Goal: Transaction & Acquisition: Register for event/course

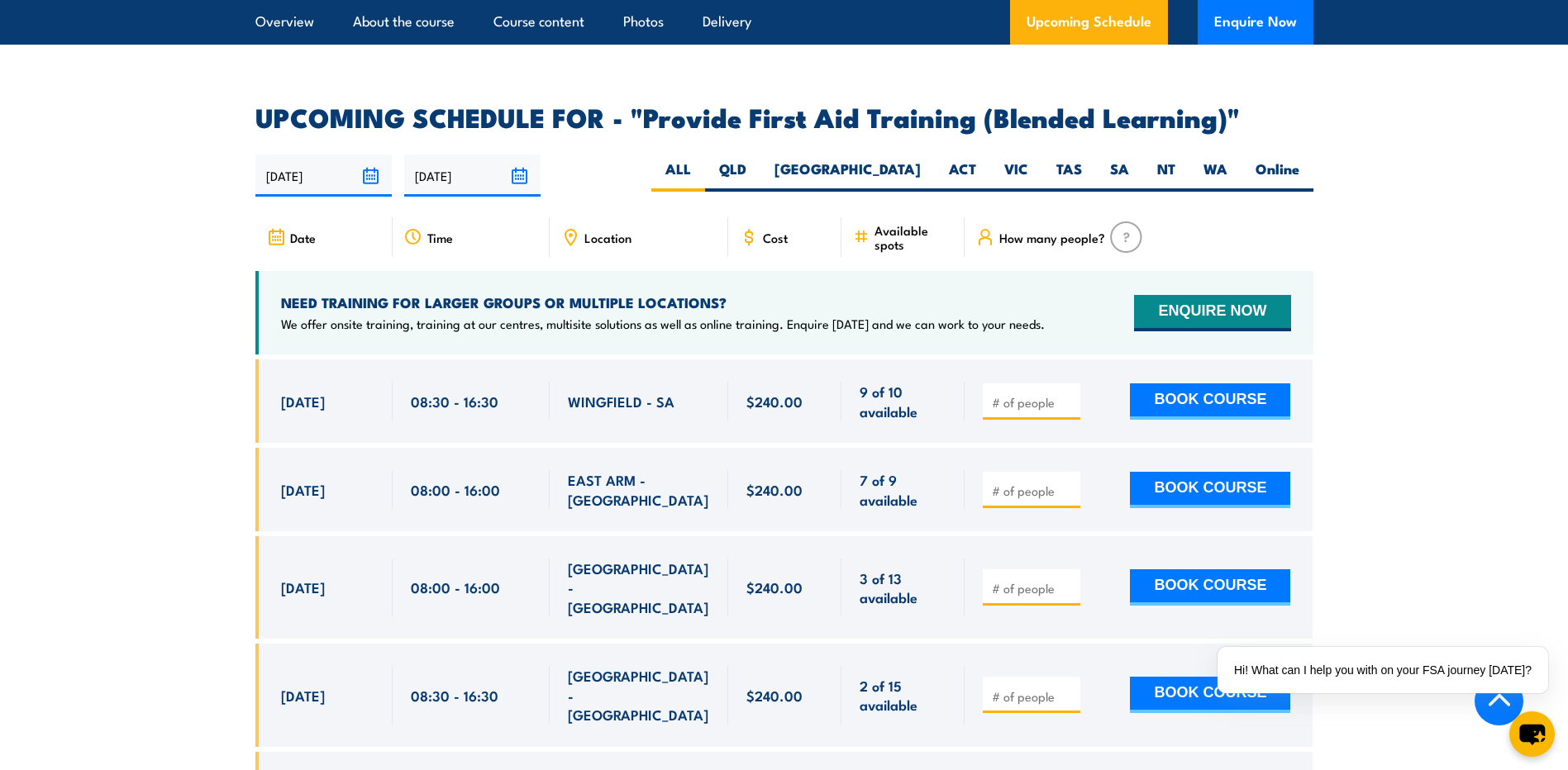
scroll to position [3056, 0]
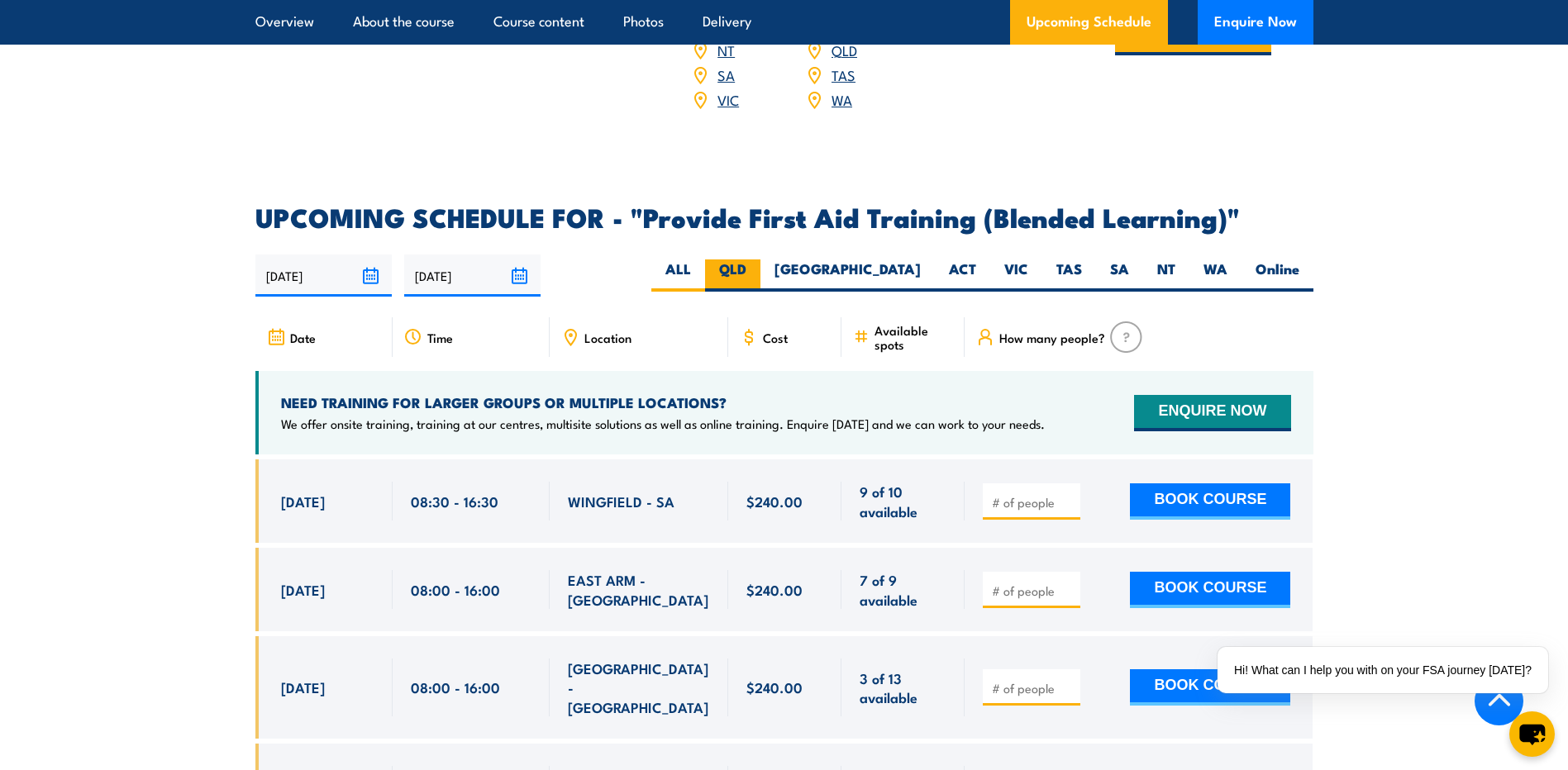
click at [760, 279] on label "QLD" at bounding box center [733, 275] width 56 height 32
click at [757, 270] on input "QLD" at bounding box center [752, 264] width 11 height 11
radio input "true"
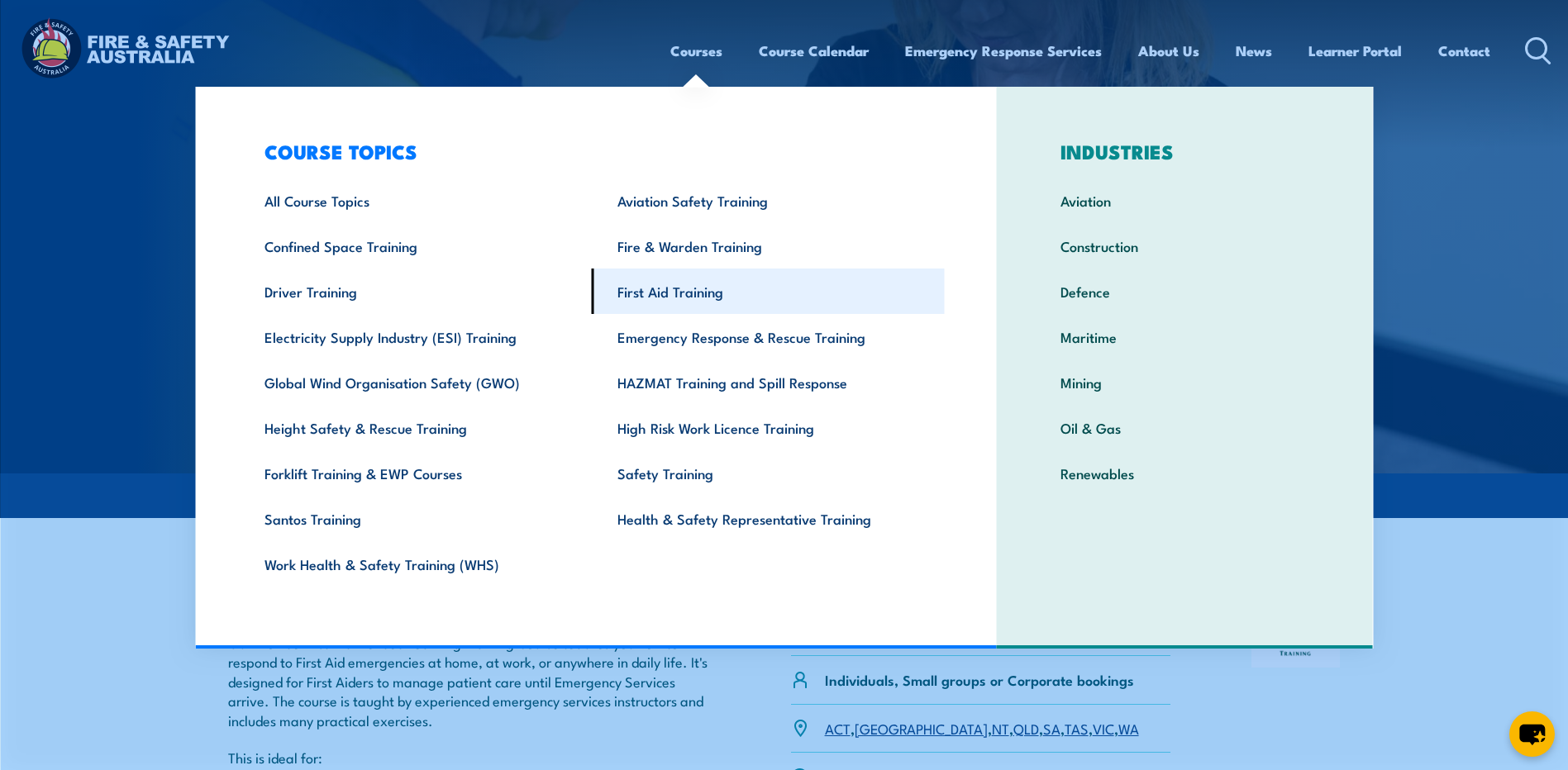
click at [673, 301] on link "First Aid Training" at bounding box center [769, 291] width 353 height 46
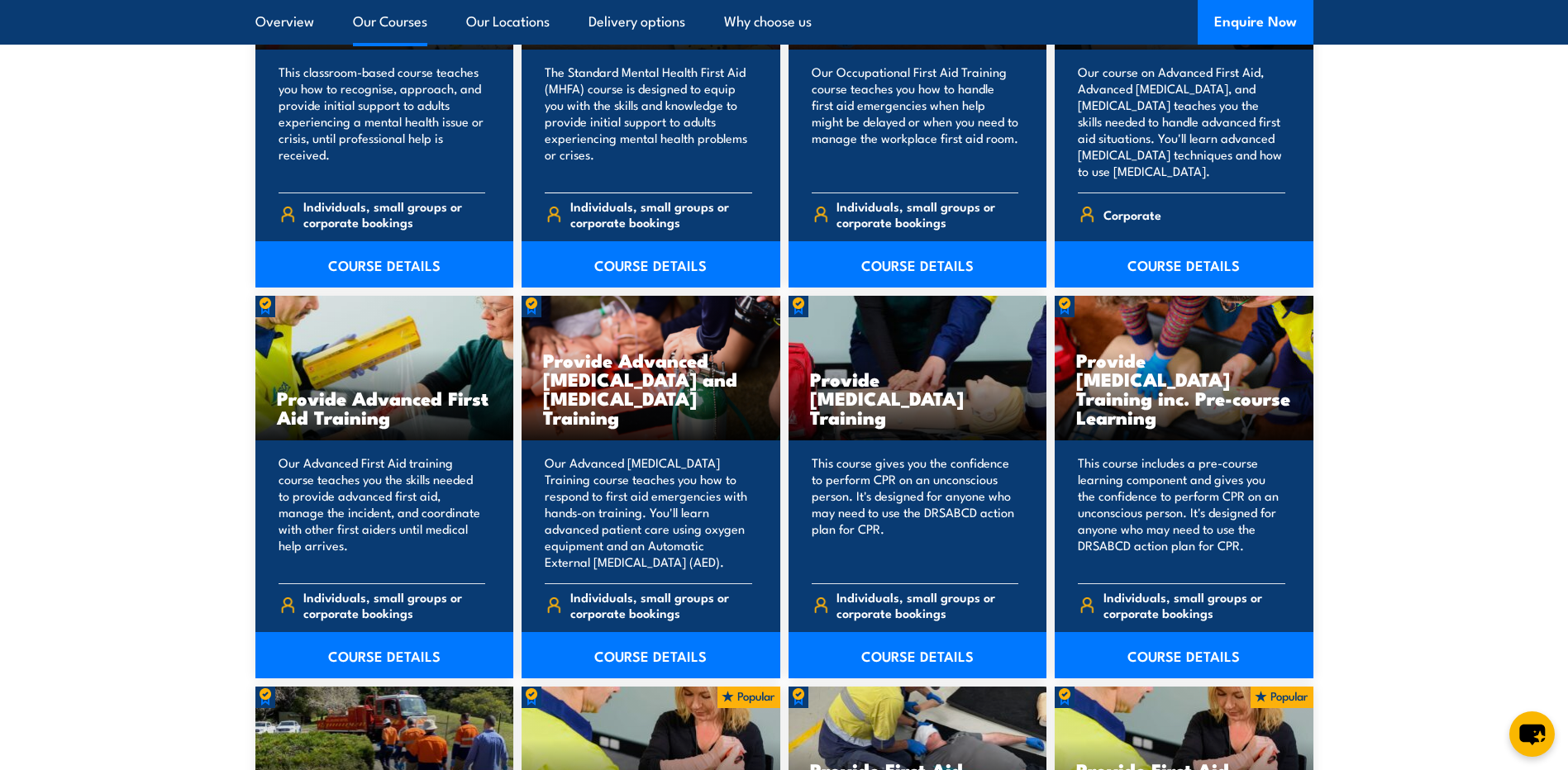
scroll to position [1901, 0]
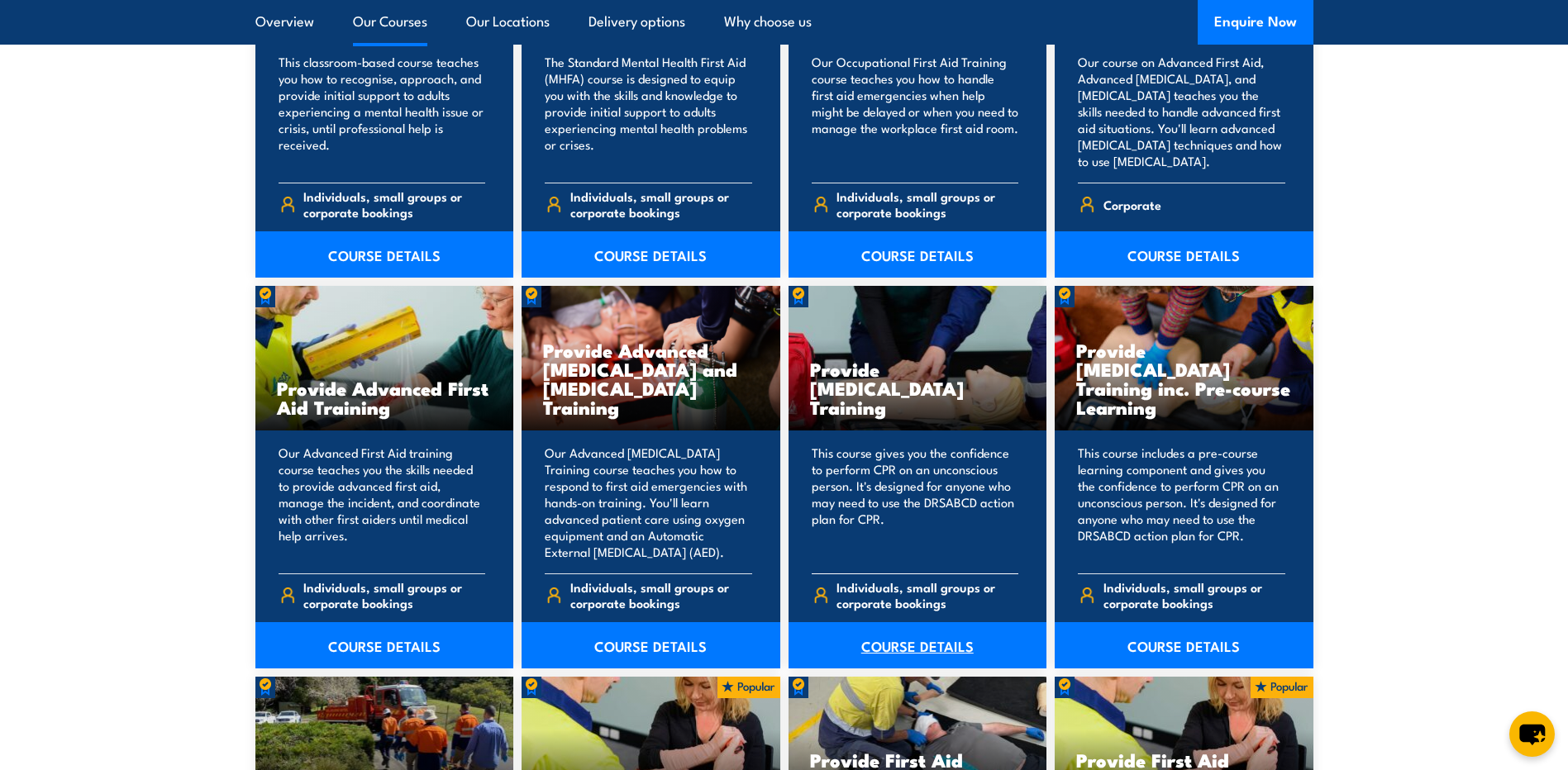
click at [944, 654] on link "COURSE DETAILS" at bounding box center [917, 645] width 259 height 46
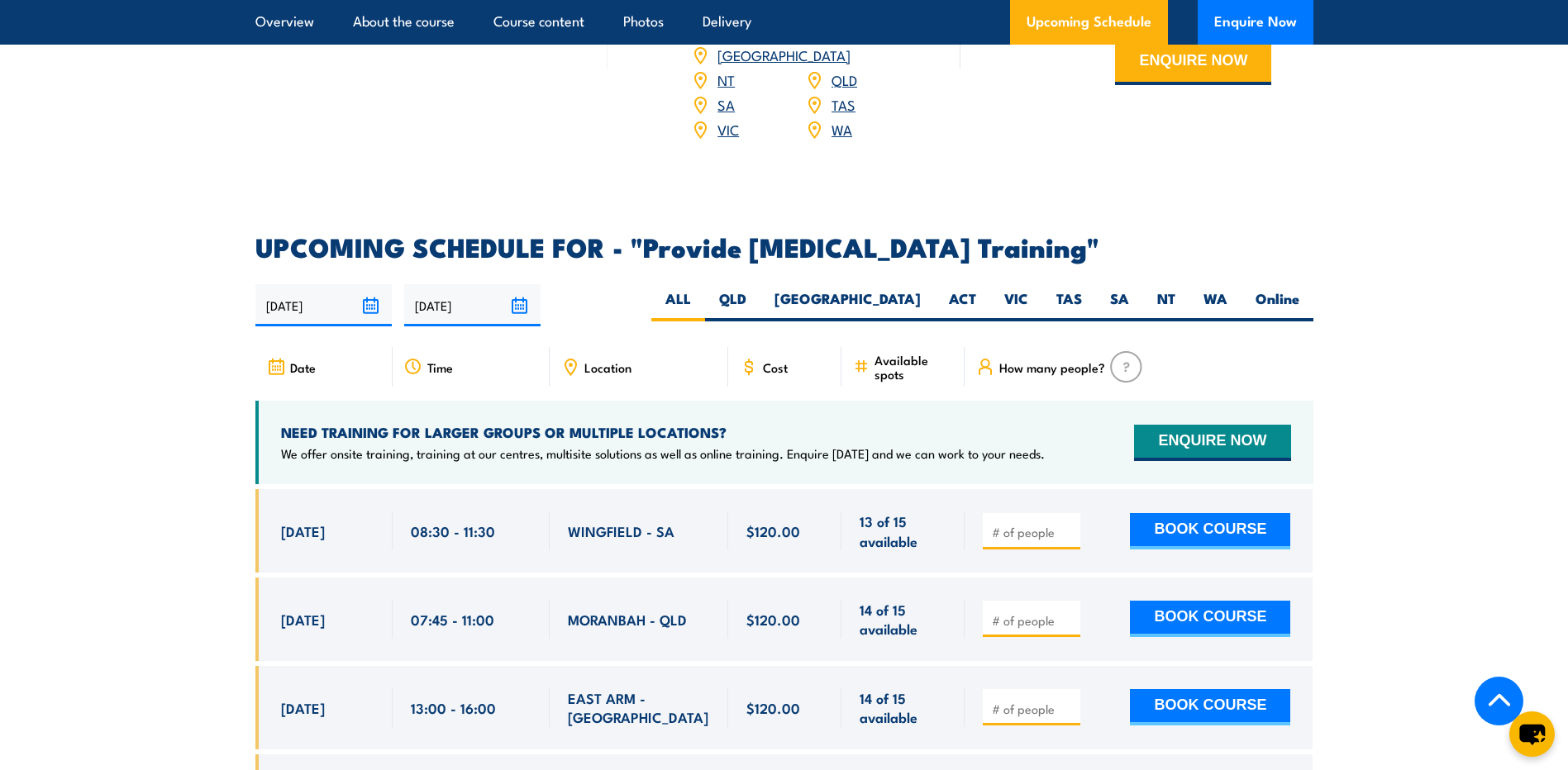
scroll to position [2726, 0]
click at [760, 321] on label "QLD" at bounding box center [733, 304] width 56 height 32
click at [757, 299] on input "QLD" at bounding box center [752, 293] width 11 height 11
radio input "true"
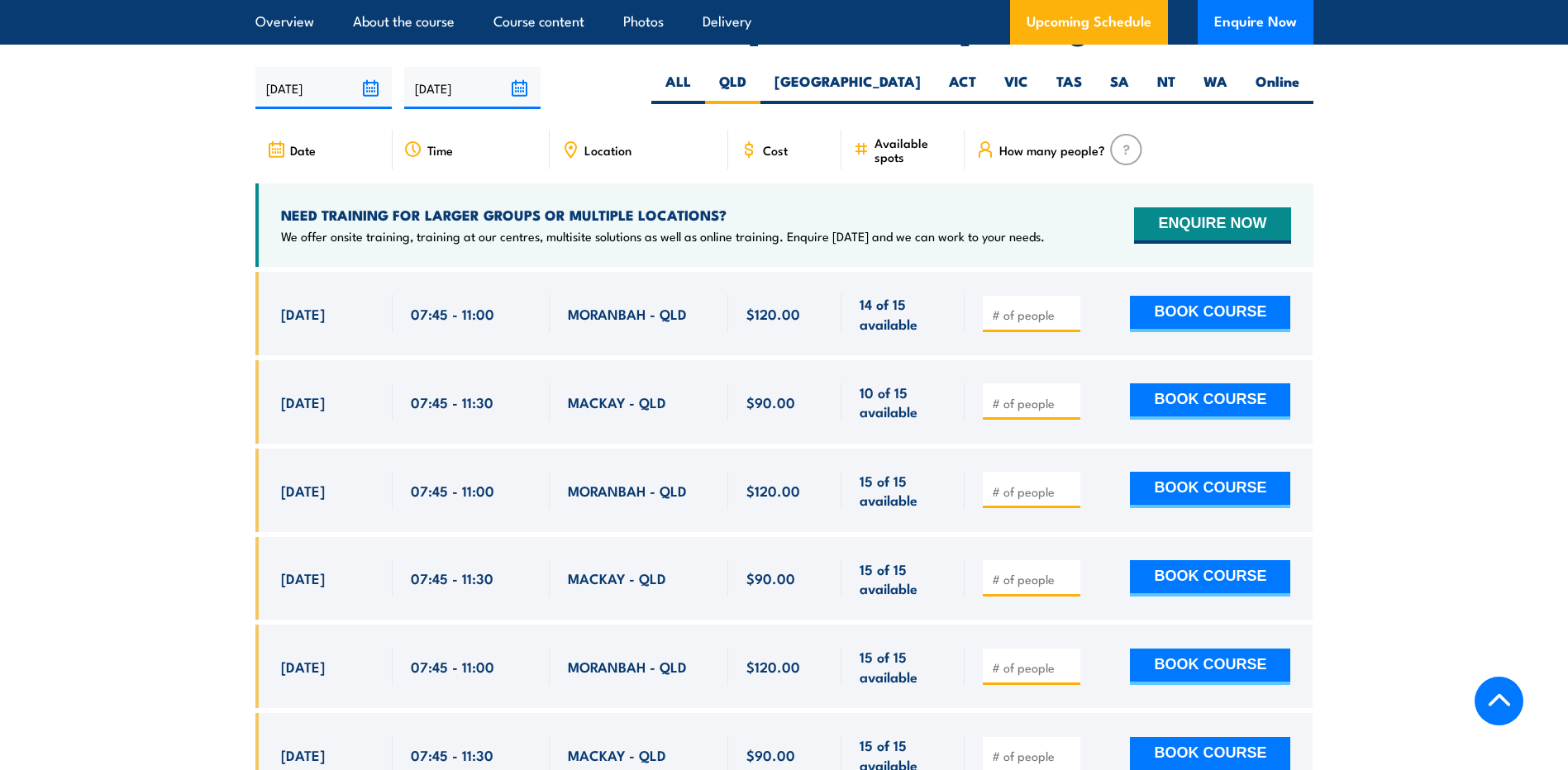
scroll to position [2973, 0]
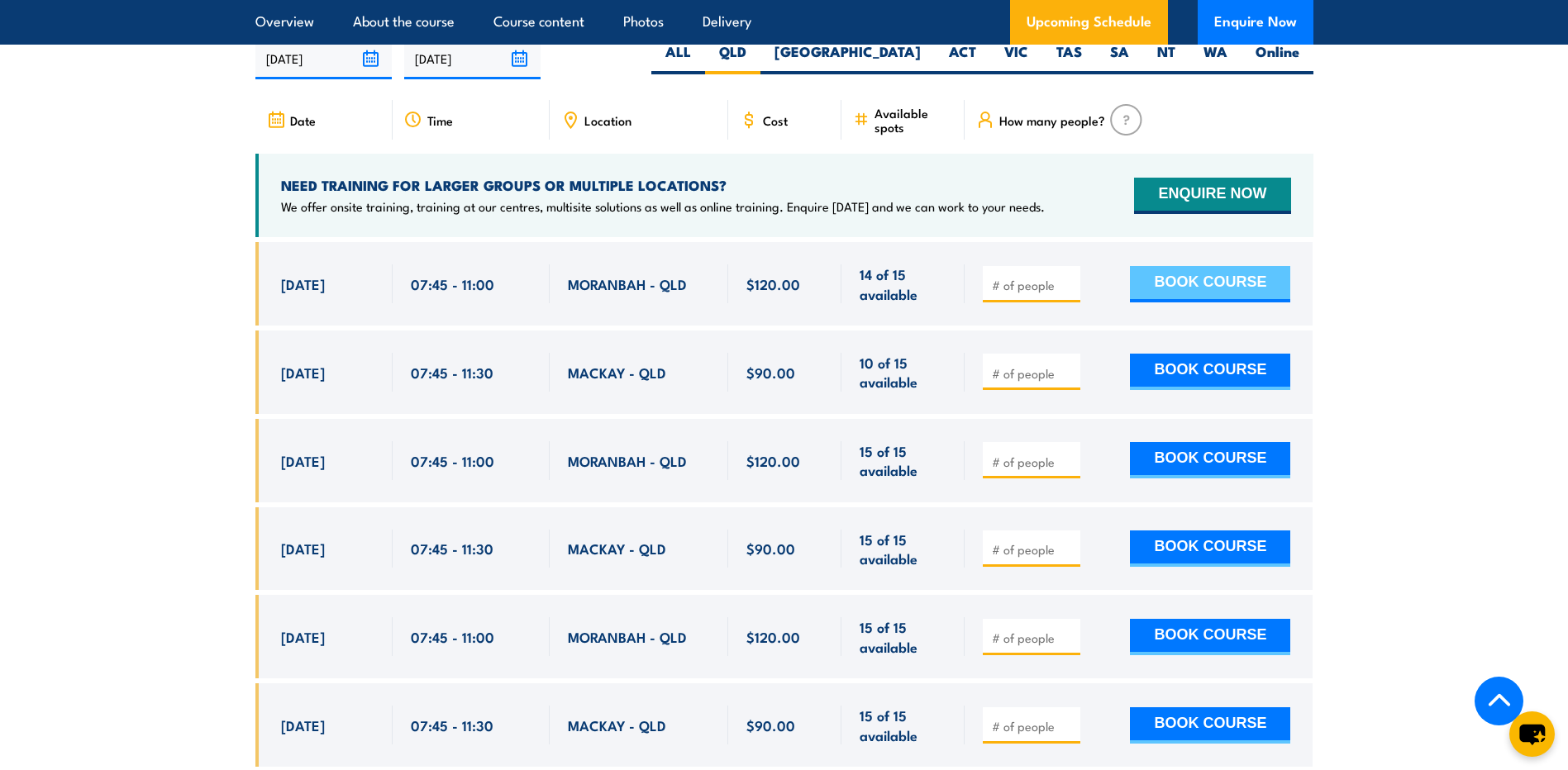
click at [1190, 301] on button "BOOK COURSE" at bounding box center [1211, 284] width 161 height 36
type input "1"
click at [1248, 302] on button "BOOK COURSE" at bounding box center [1211, 284] width 161 height 36
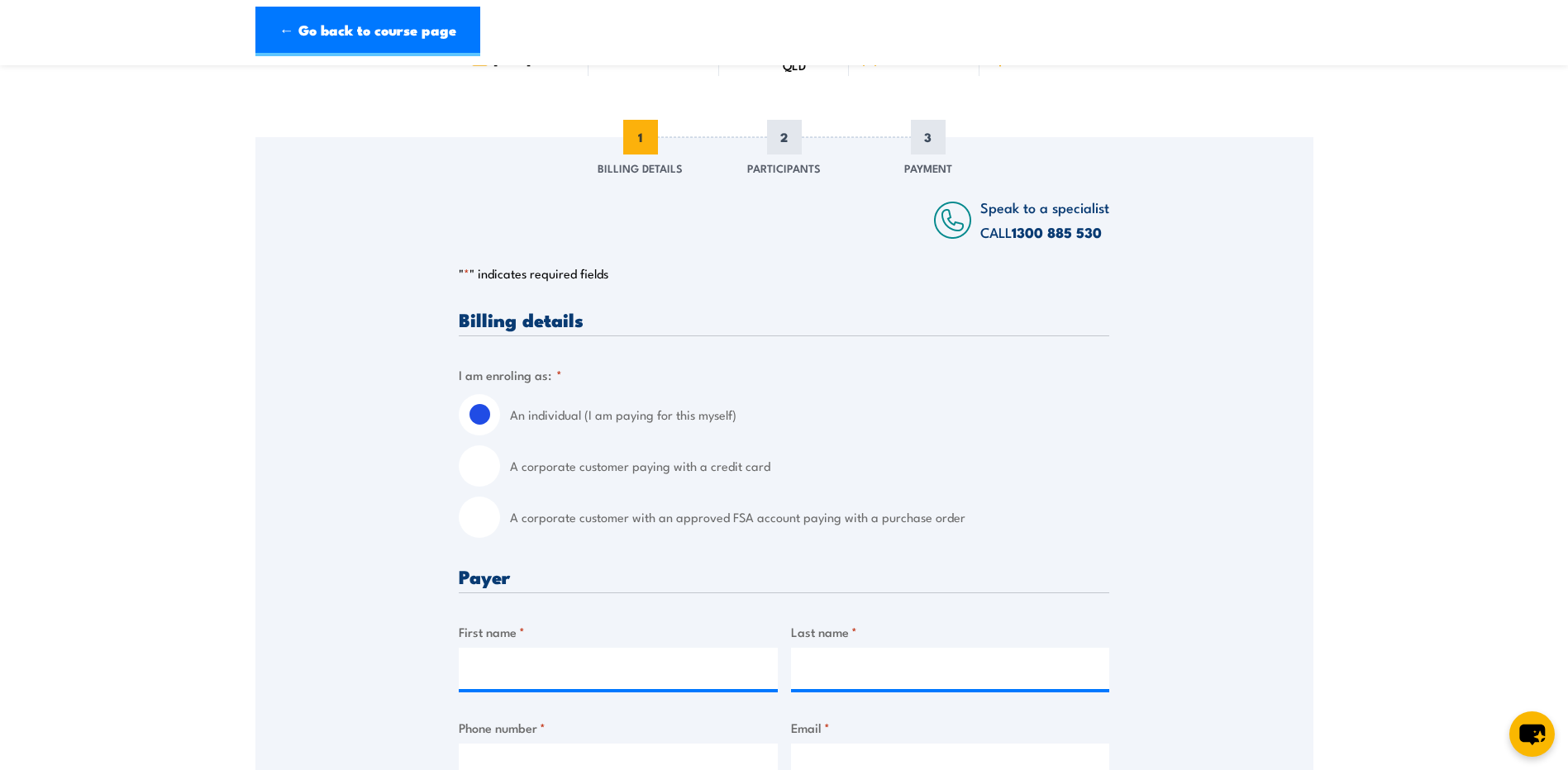
scroll to position [165, 0]
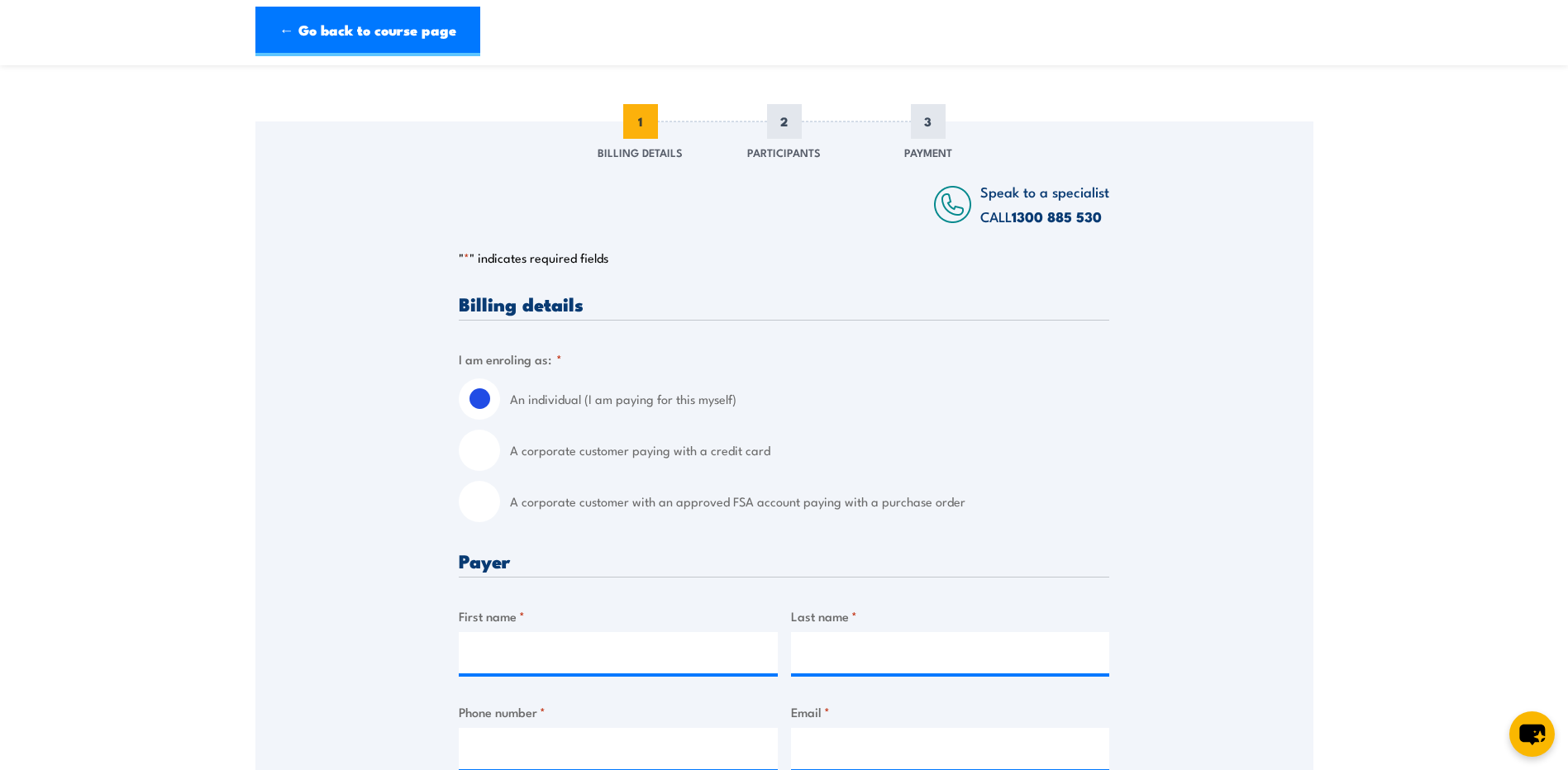
click at [481, 511] on input "A corporate customer with an approved FSA account paying with a purchase order" at bounding box center [479, 501] width 41 height 41
radio input "true"
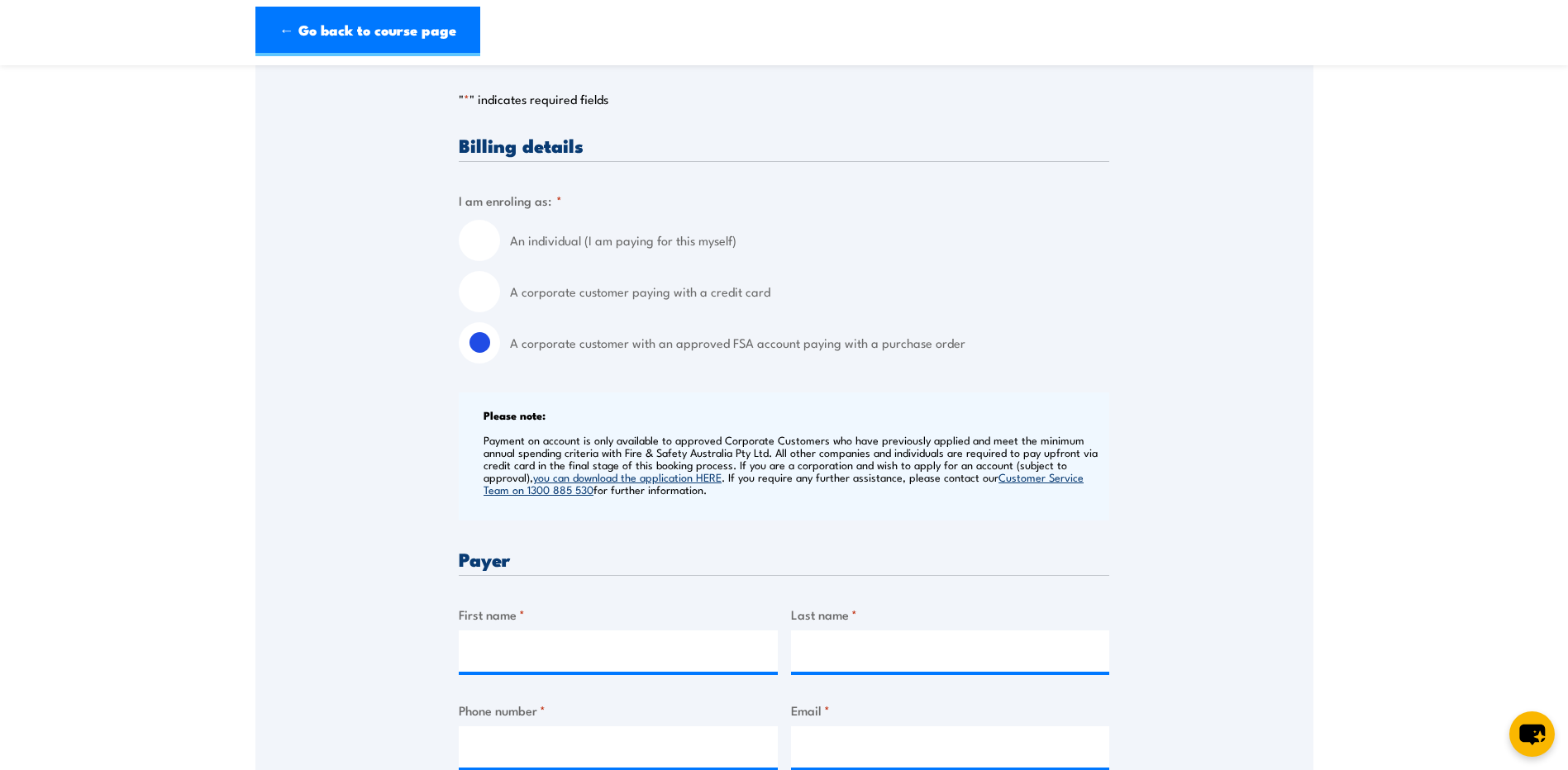
scroll to position [330, 0]
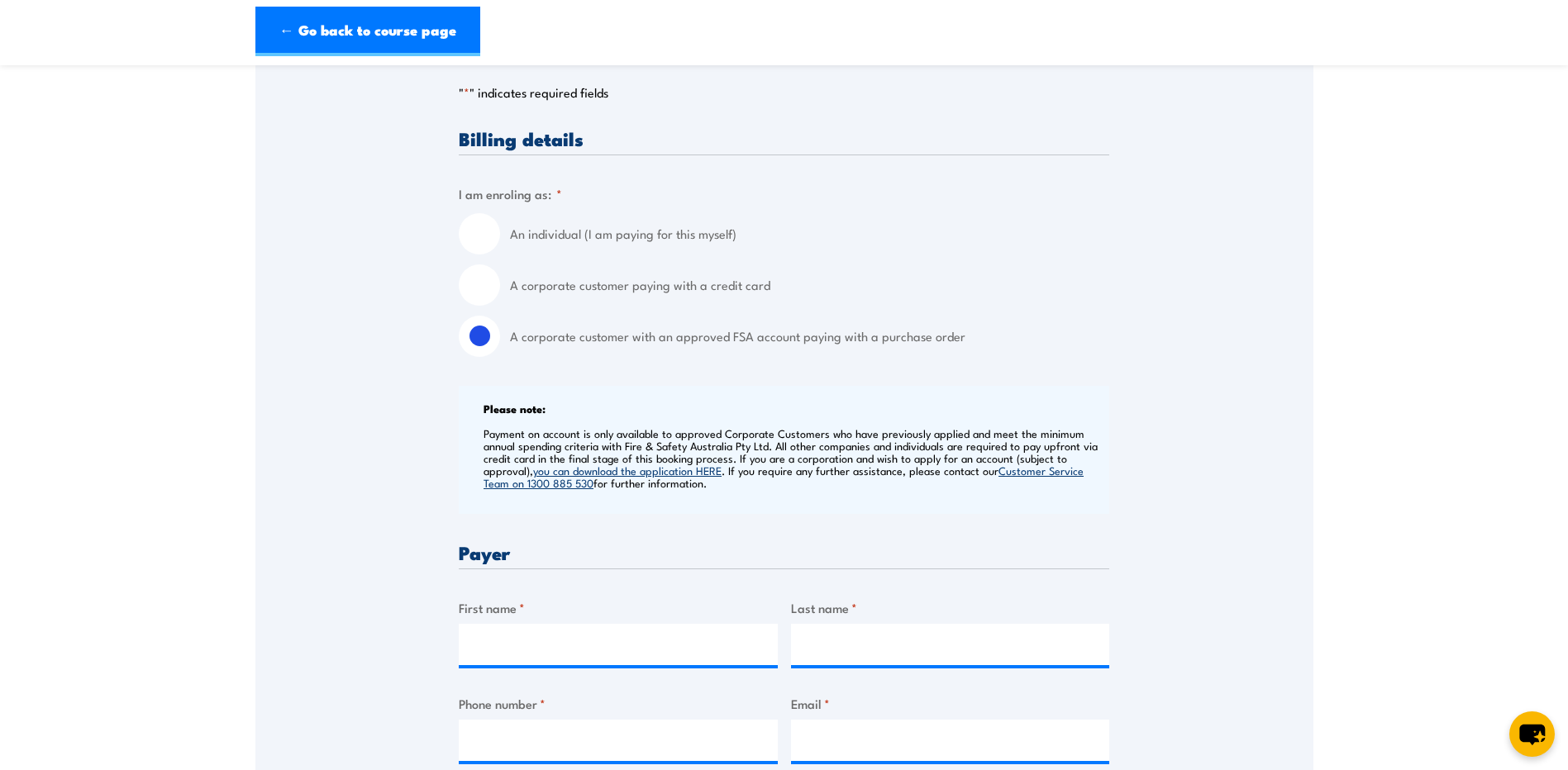
click at [473, 282] on input "A corporate customer paying with a credit card" at bounding box center [479, 285] width 41 height 41
radio input "true"
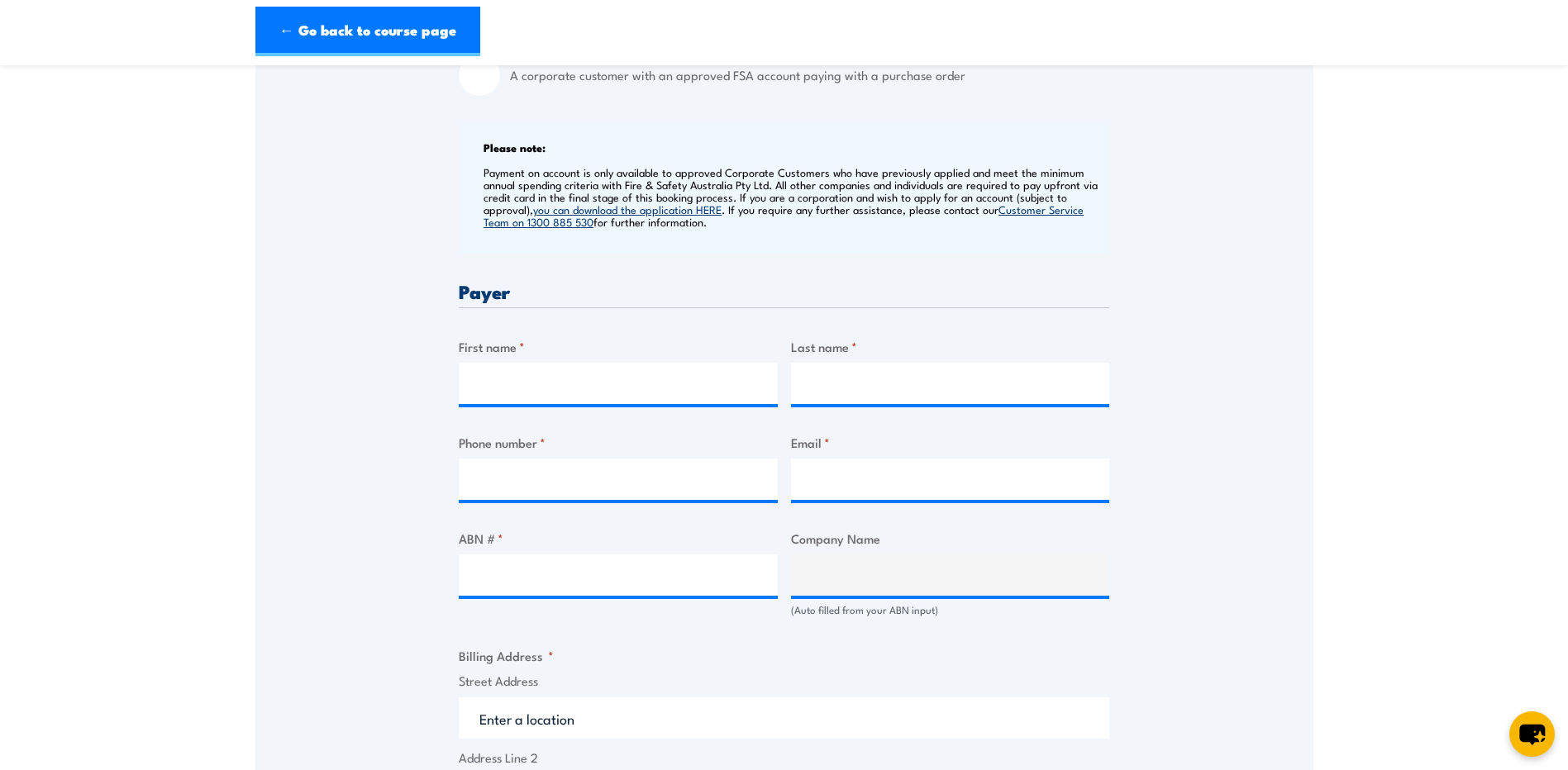
scroll to position [578, 0]
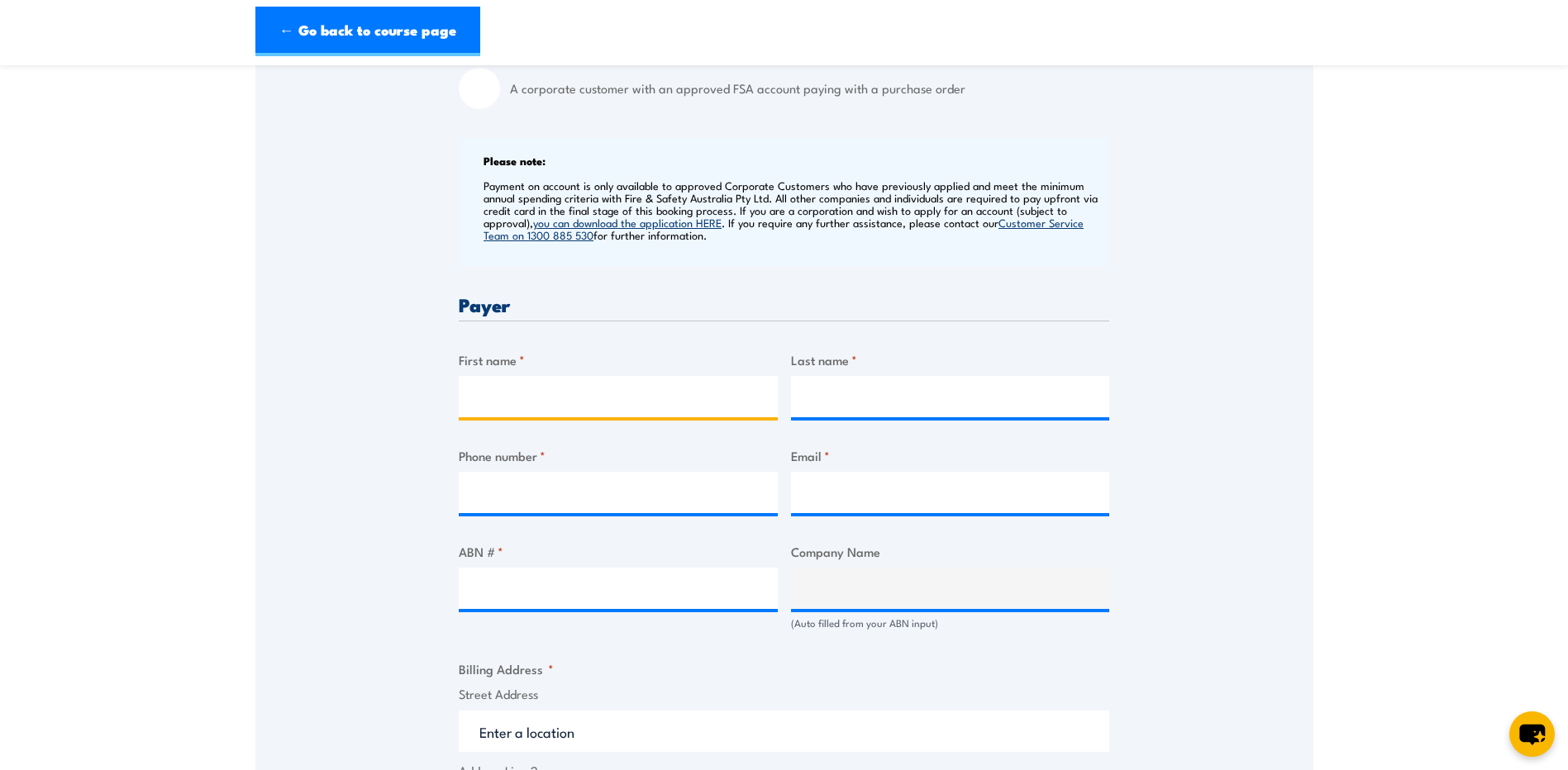
click at [608, 412] on input "First name *" at bounding box center [618, 396] width 319 height 41
click at [1256, 431] on div "Speak to a specialist CALL 1300 885 530 CALL 1300 885 530 " * " indicates requi…" at bounding box center [784, 598] width 1058 height 1779
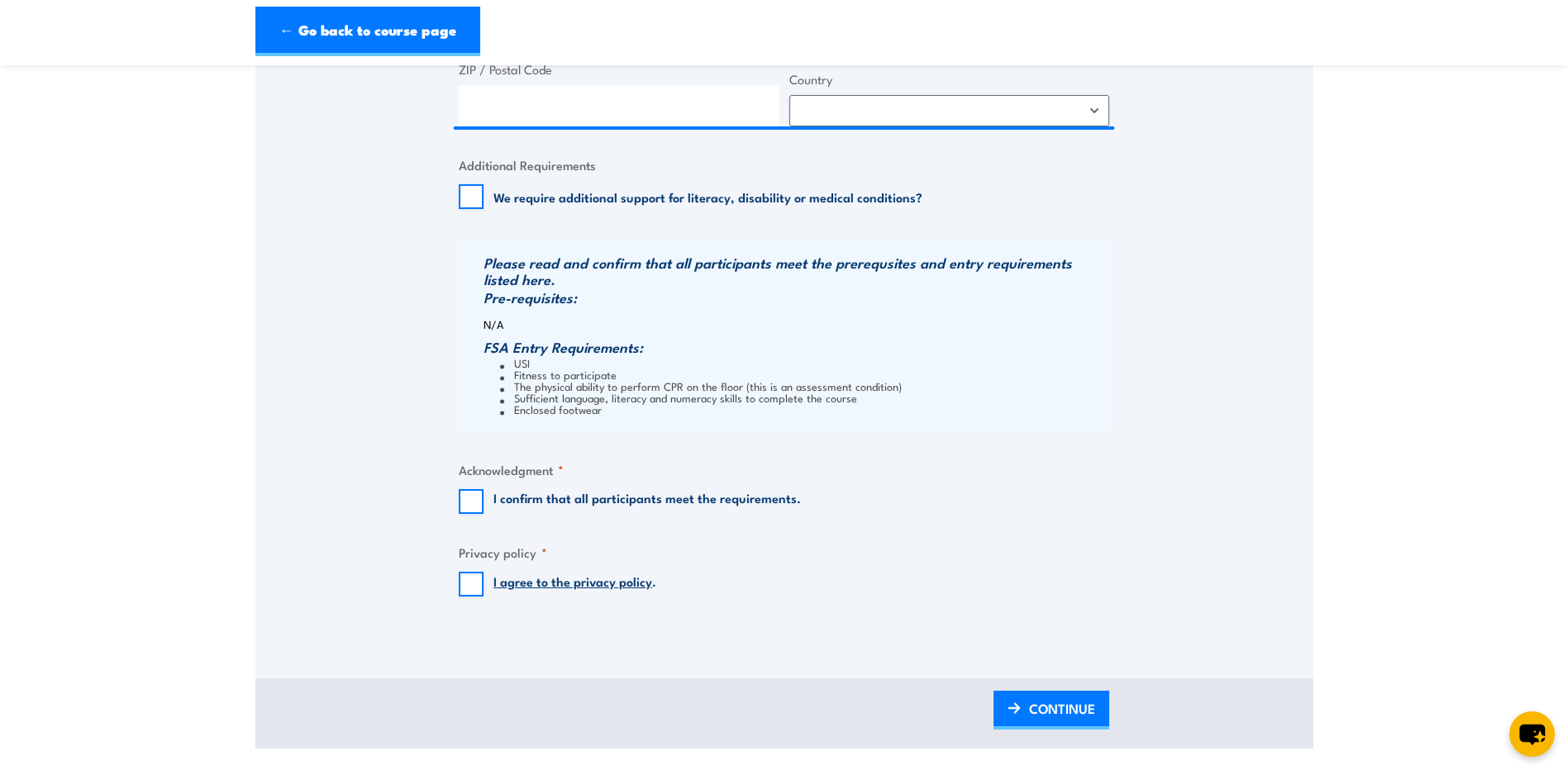
scroll to position [1404, 0]
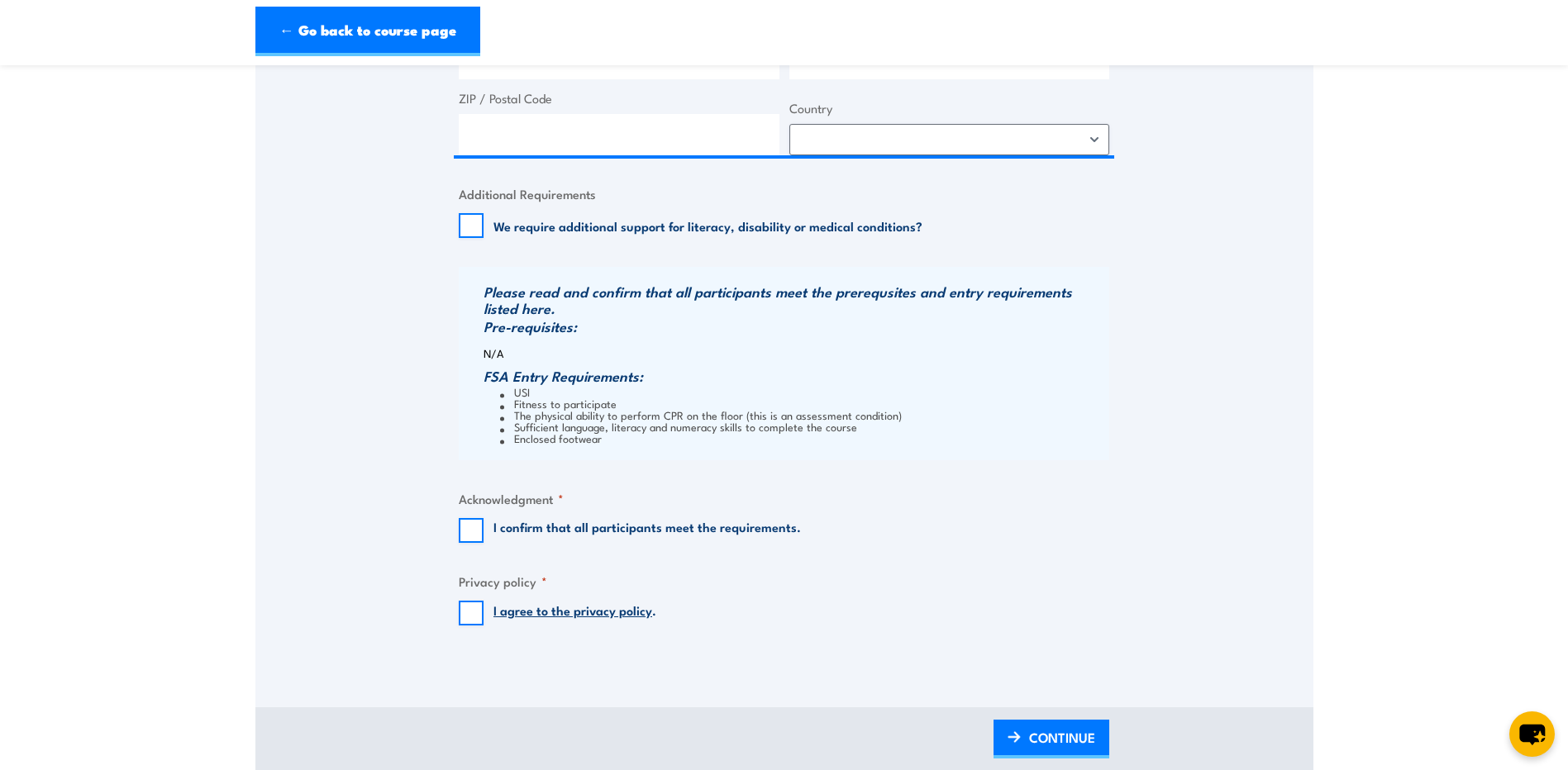
click at [689, 530] on label "I confirm that all participants meet the requirements." at bounding box center [647, 530] width 308 height 24
click at [483, 530] on input "I confirm that all participants meet the requirements." at bounding box center [471, 530] width 24 height 24
checkbox input "true"
click at [473, 614] on input "I agree to the privacy policy ." at bounding box center [471, 612] width 24 height 24
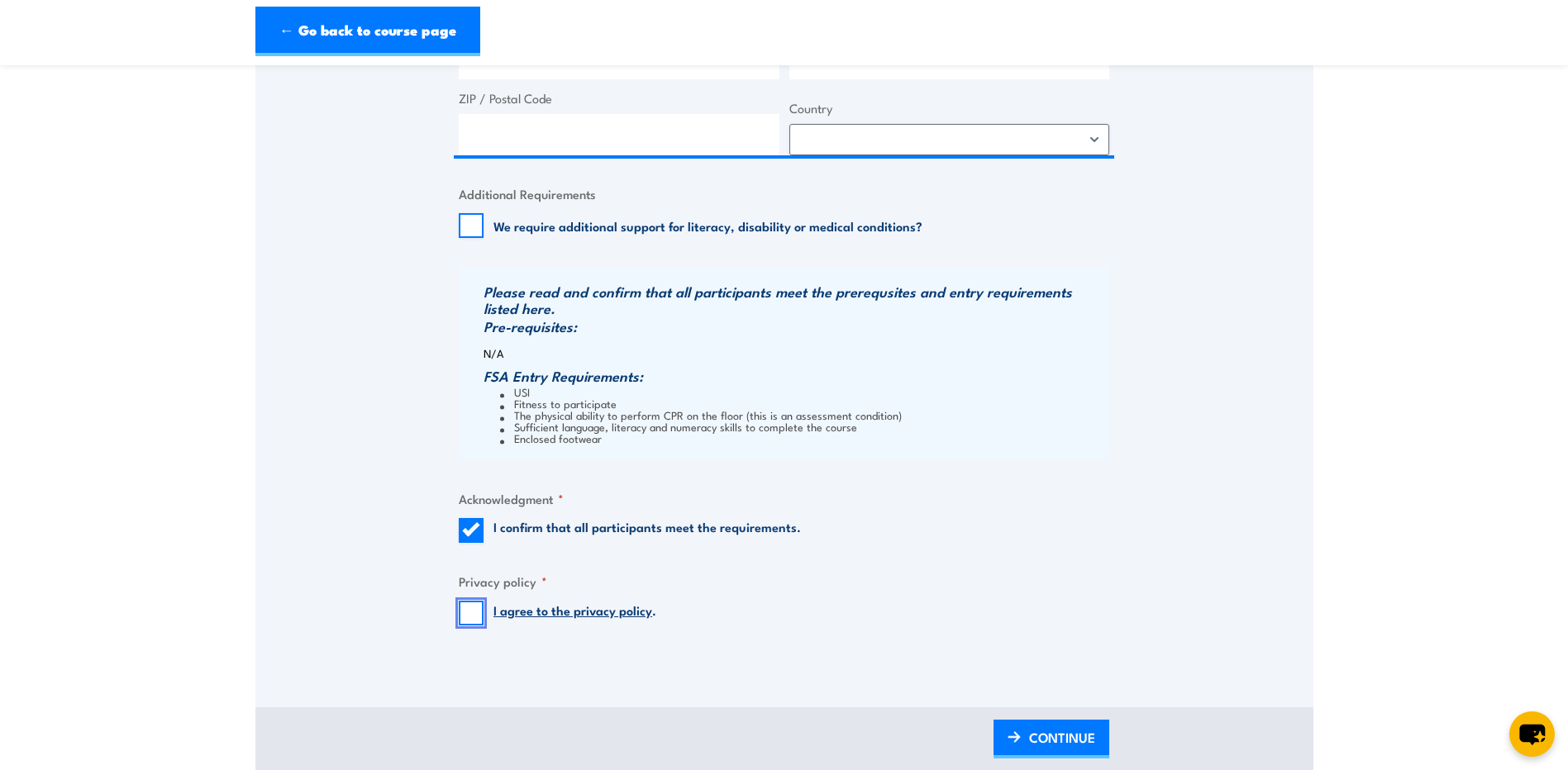
checkbox input "true"
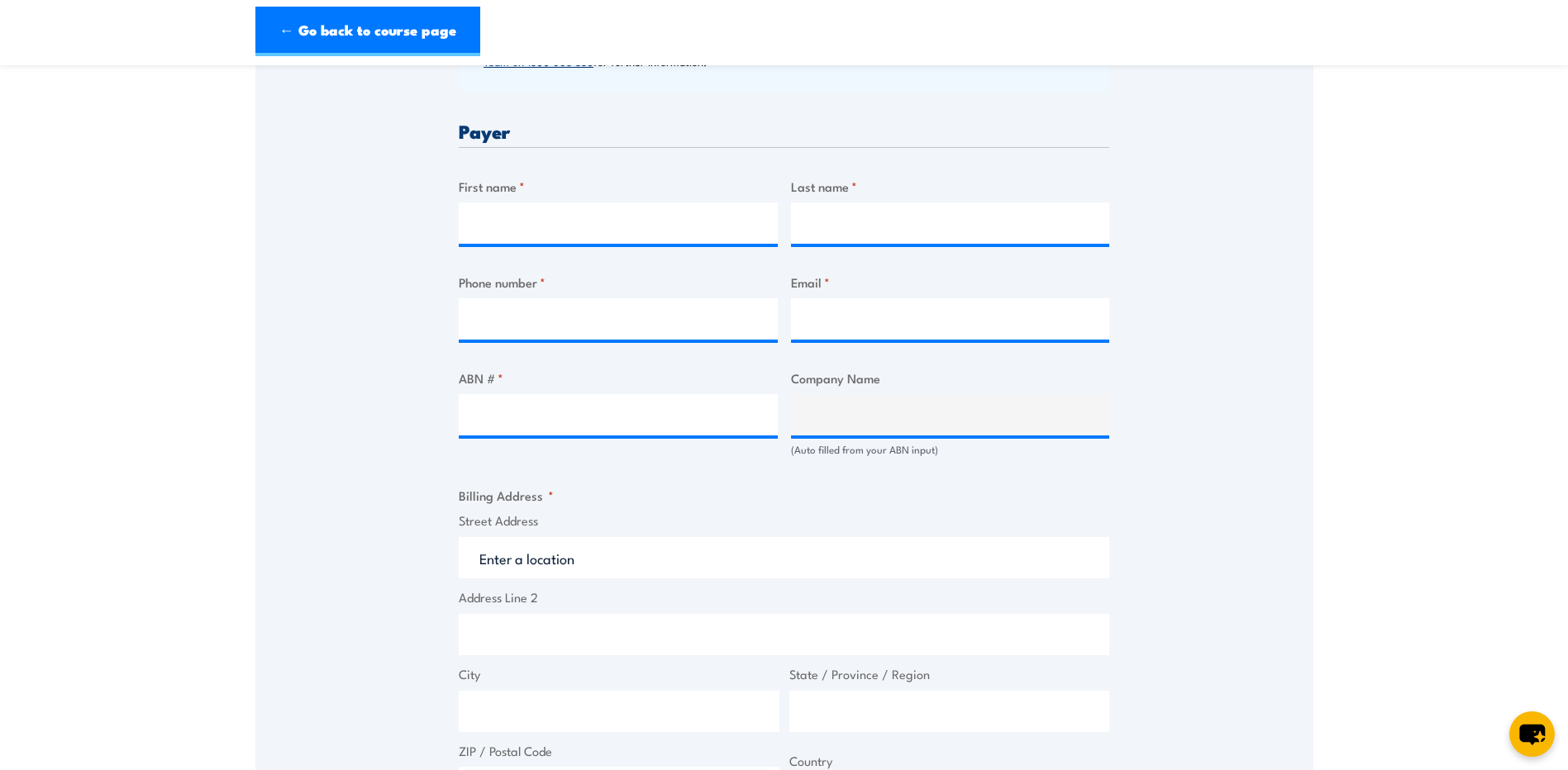
scroll to position [661, 0]
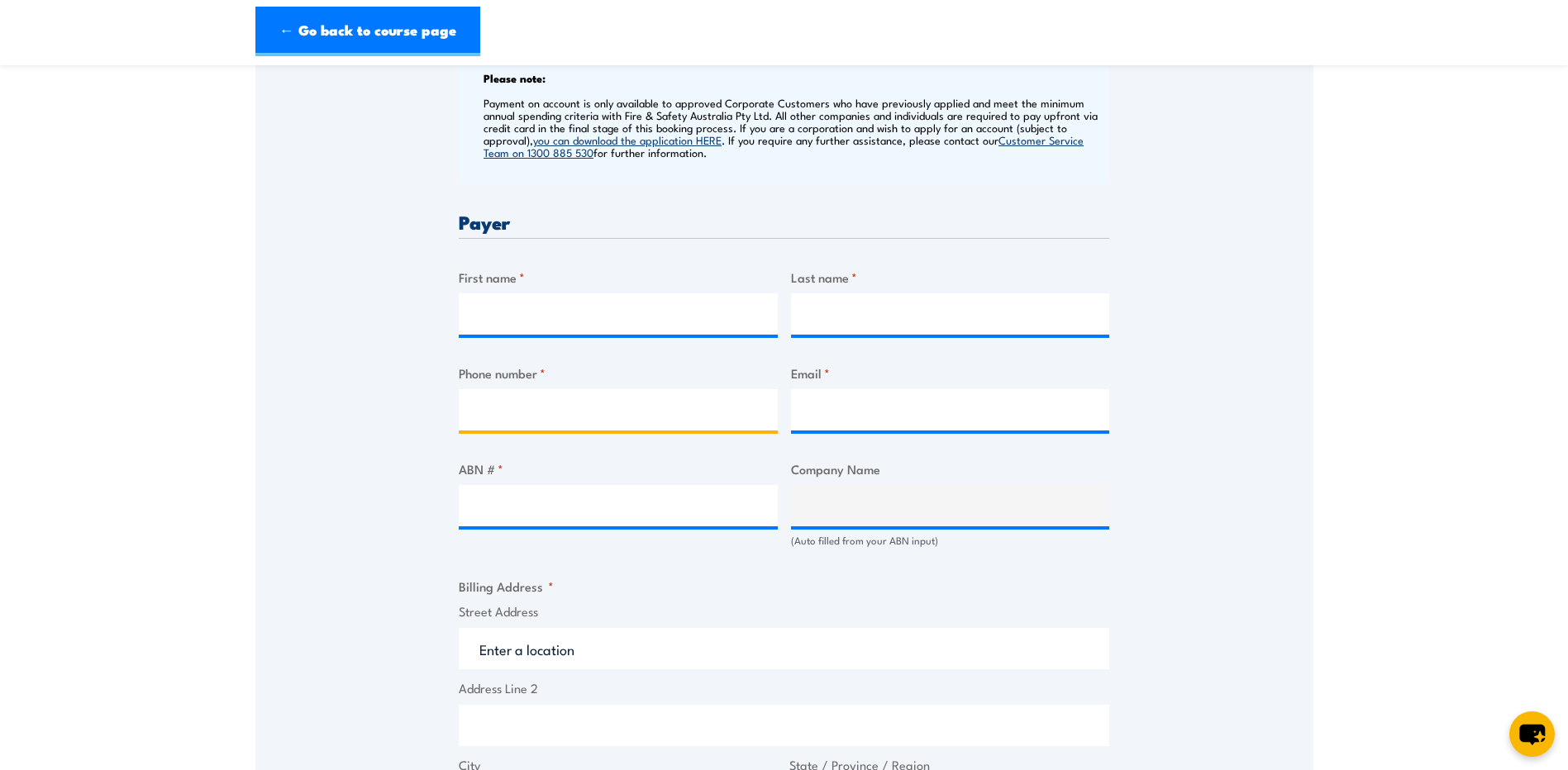
click at [650, 420] on input "Phone number *" at bounding box center [618, 409] width 319 height 41
click at [858, 396] on input "Email *" at bounding box center [950, 409] width 319 height 41
type input "hseq02@ausroad.com.au"
type input "Sam"
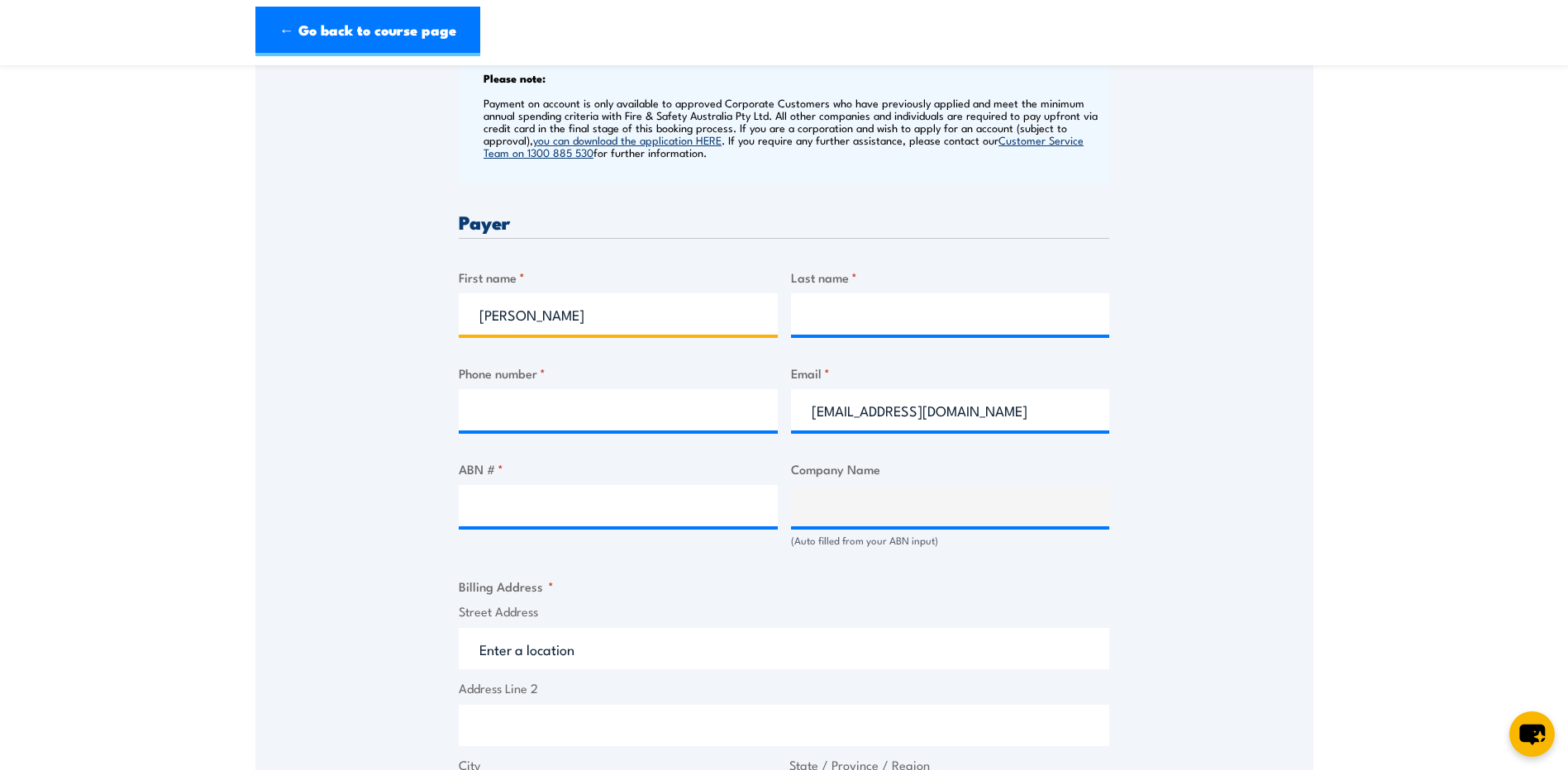
type input "Bass"
type input "0721149019"
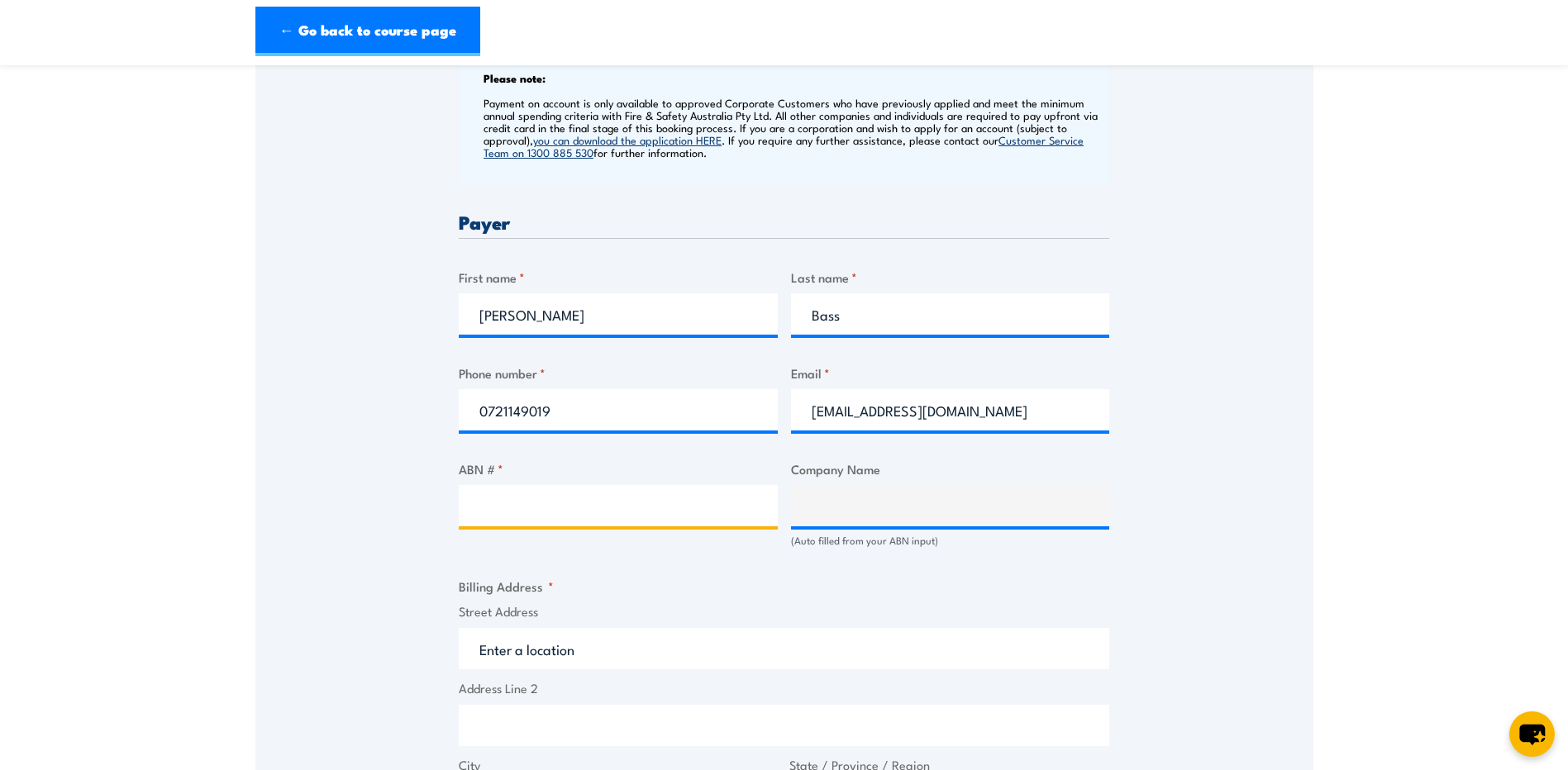
click at [655, 497] on input "ABN # *" at bounding box center [618, 505] width 319 height 41
click at [586, 498] on input "ABN # *" at bounding box center [618, 505] width 319 height 41
click at [520, 512] on input "ABN # *" at bounding box center [618, 505] width 319 height 41
paste input "55 632 721 361 7"
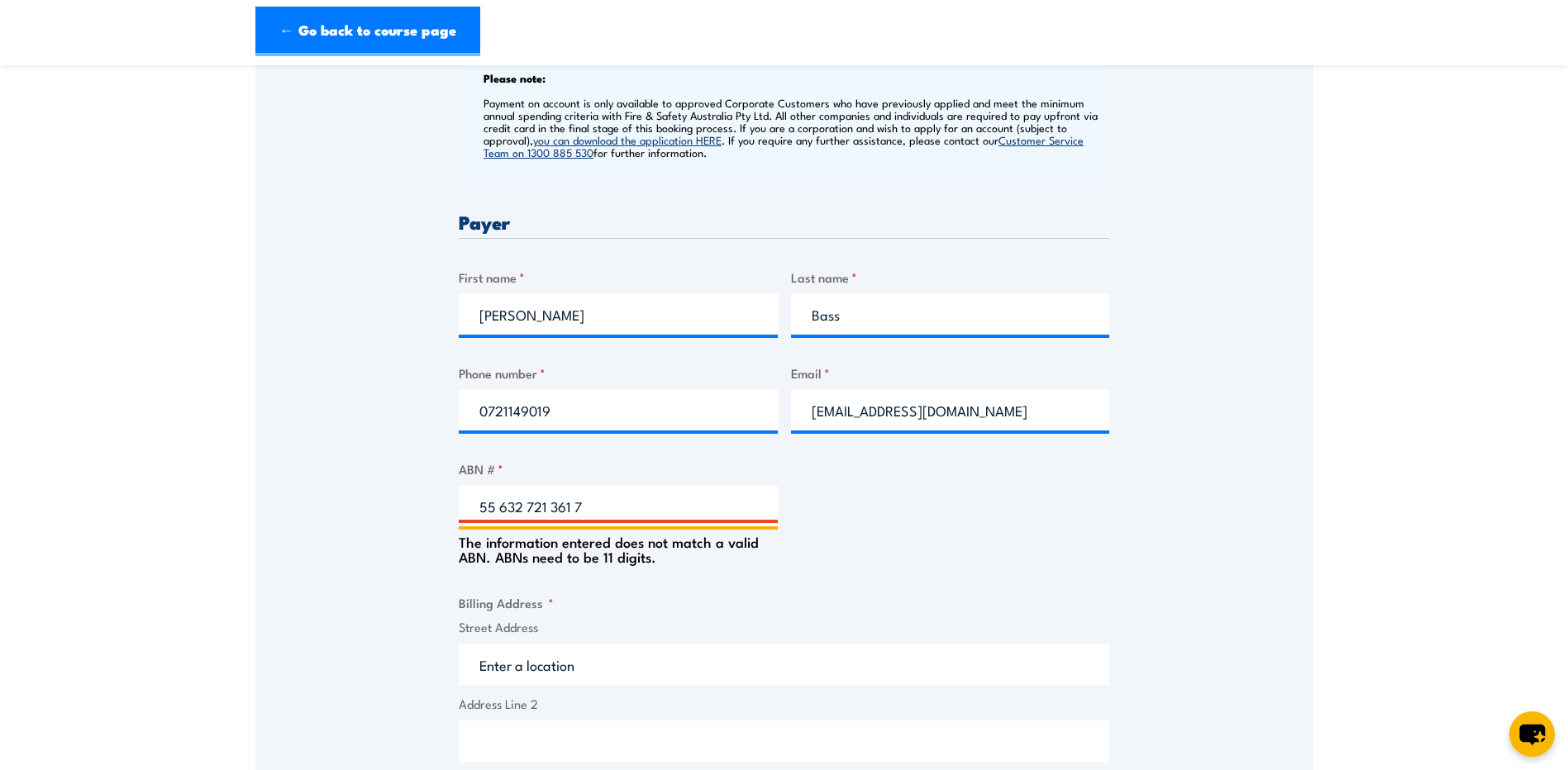
drag, startPoint x: 498, startPoint y: 502, endPoint x: 508, endPoint y: 497, distance: 11.2
click at [499, 502] on input "55 632 721 361 7" at bounding box center [618, 505] width 319 height 41
click at [524, 503] on input "55632 721 361 7" at bounding box center [618, 505] width 319 height 41
click at [542, 502] on input "55632721 361 7" at bounding box center [618, 505] width 319 height 41
drag, startPoint x: 477, startPoint y: 512, endPoint x: 551, endPoint y: 480, distance: 80.6
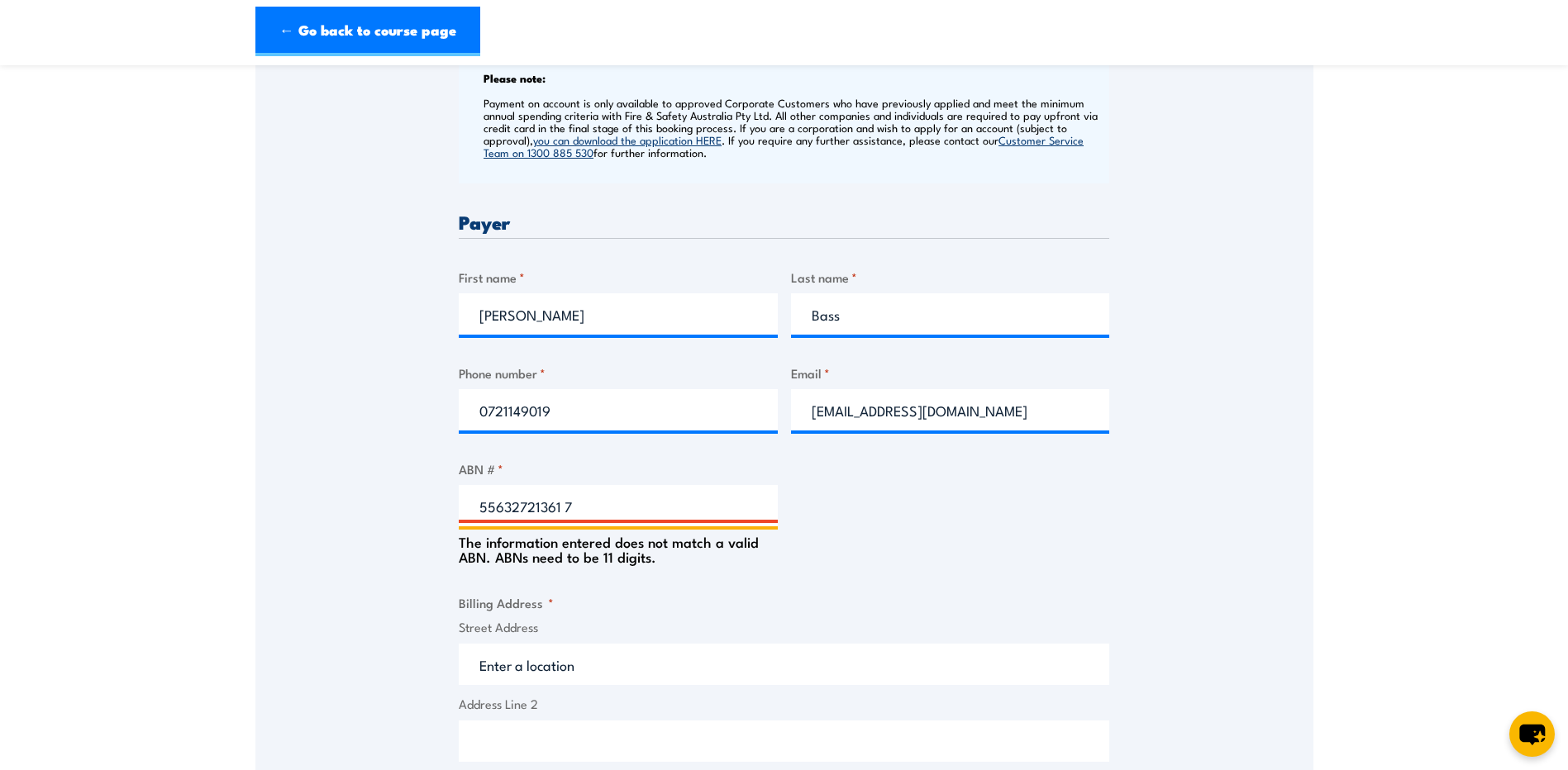
click at [481, 512] on input "55632721361 7" at bounding box center [618, 505] width 319 height 41
click at [699, 526] on div "The information entered does not match a valid ABN. ABNs need to be 11 digits." at bounding box center [618, 545] width 319 height 38
click at [683, 502] on input "55632721361 7" at bounding box center [618, 505] width 319 height 41
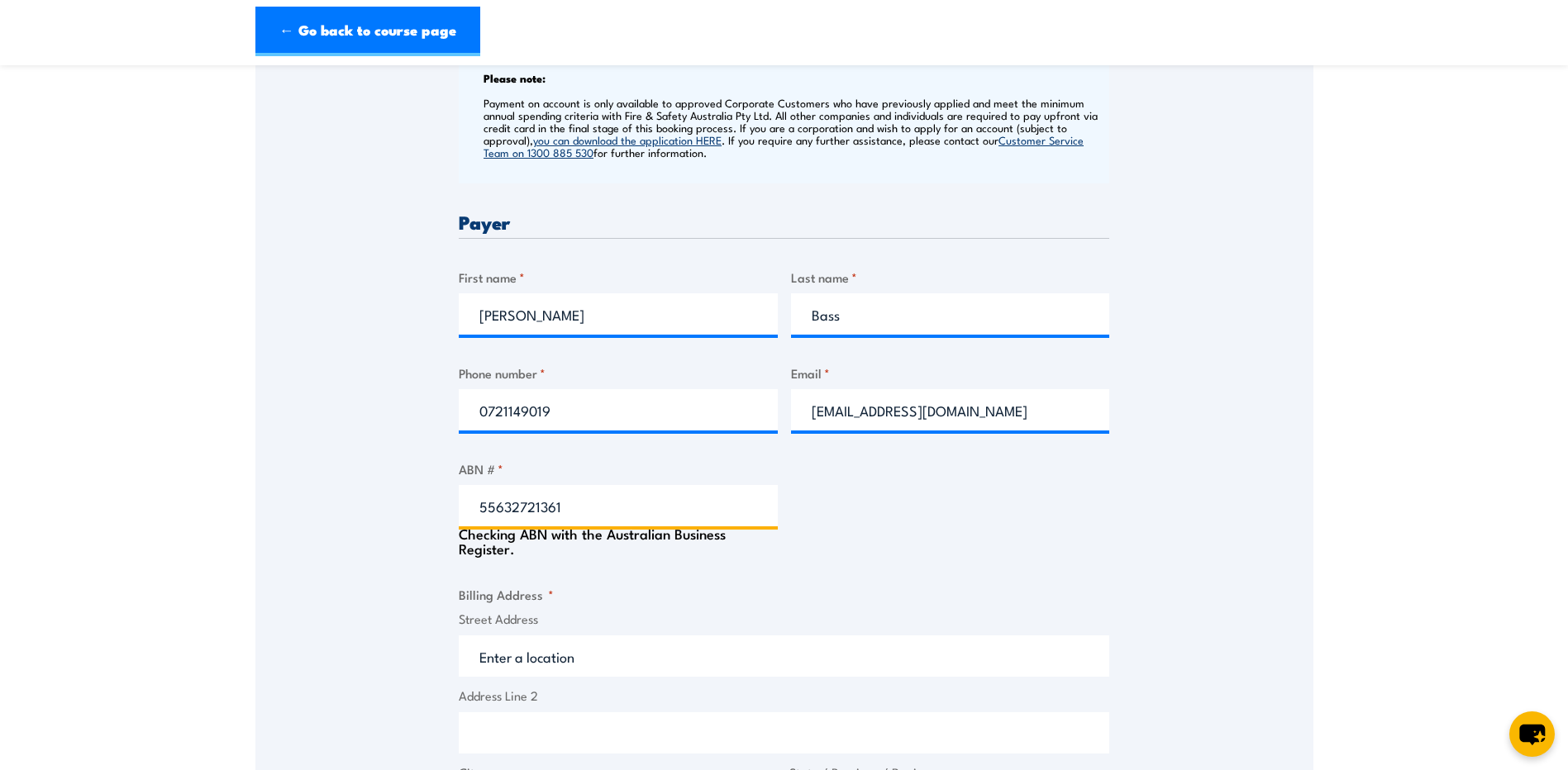
type input "55632721361"
type input "AUSROAD PLANT MAINTENANCE PTY LTD"
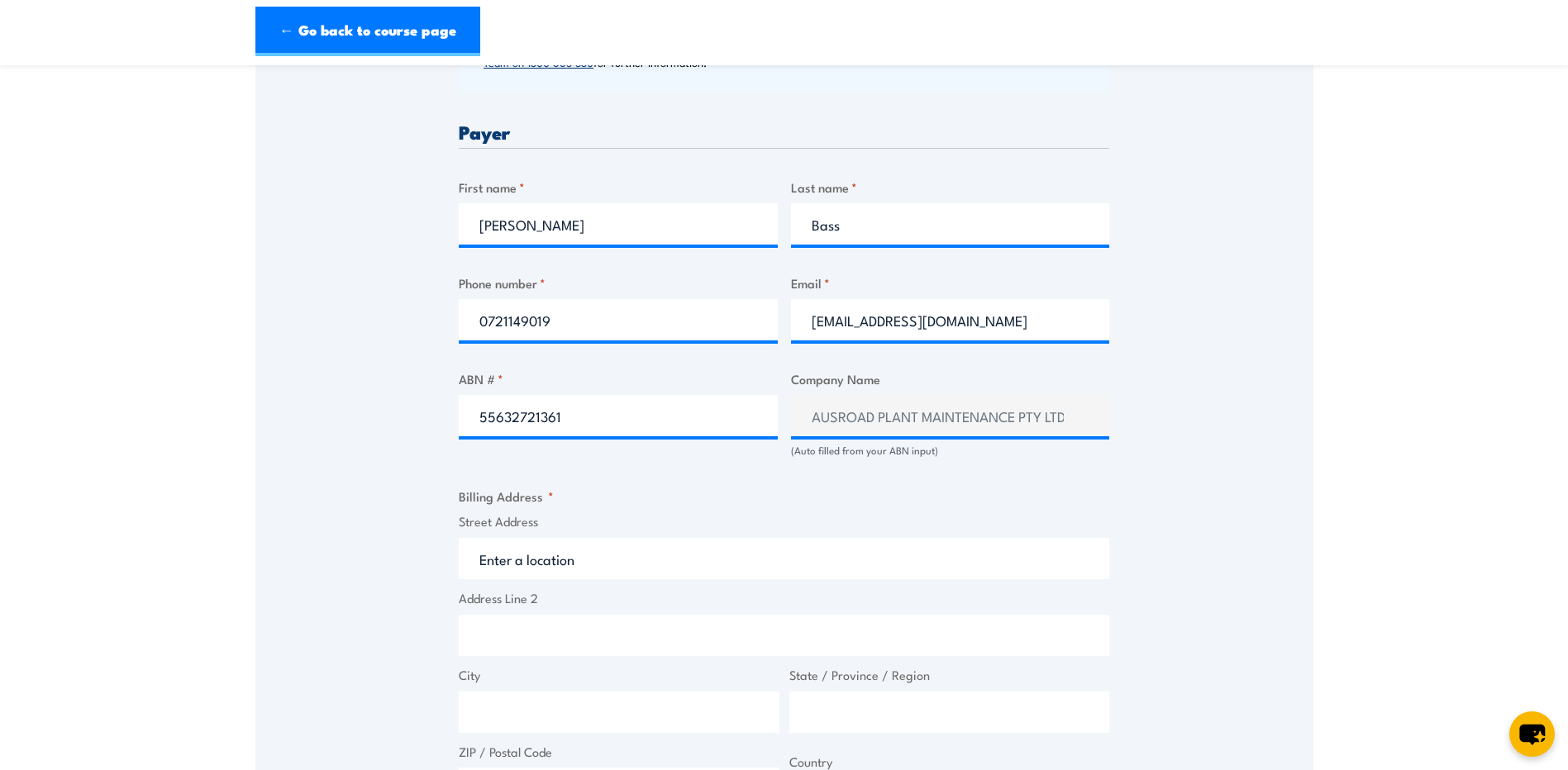
scroll to position [908, 0]
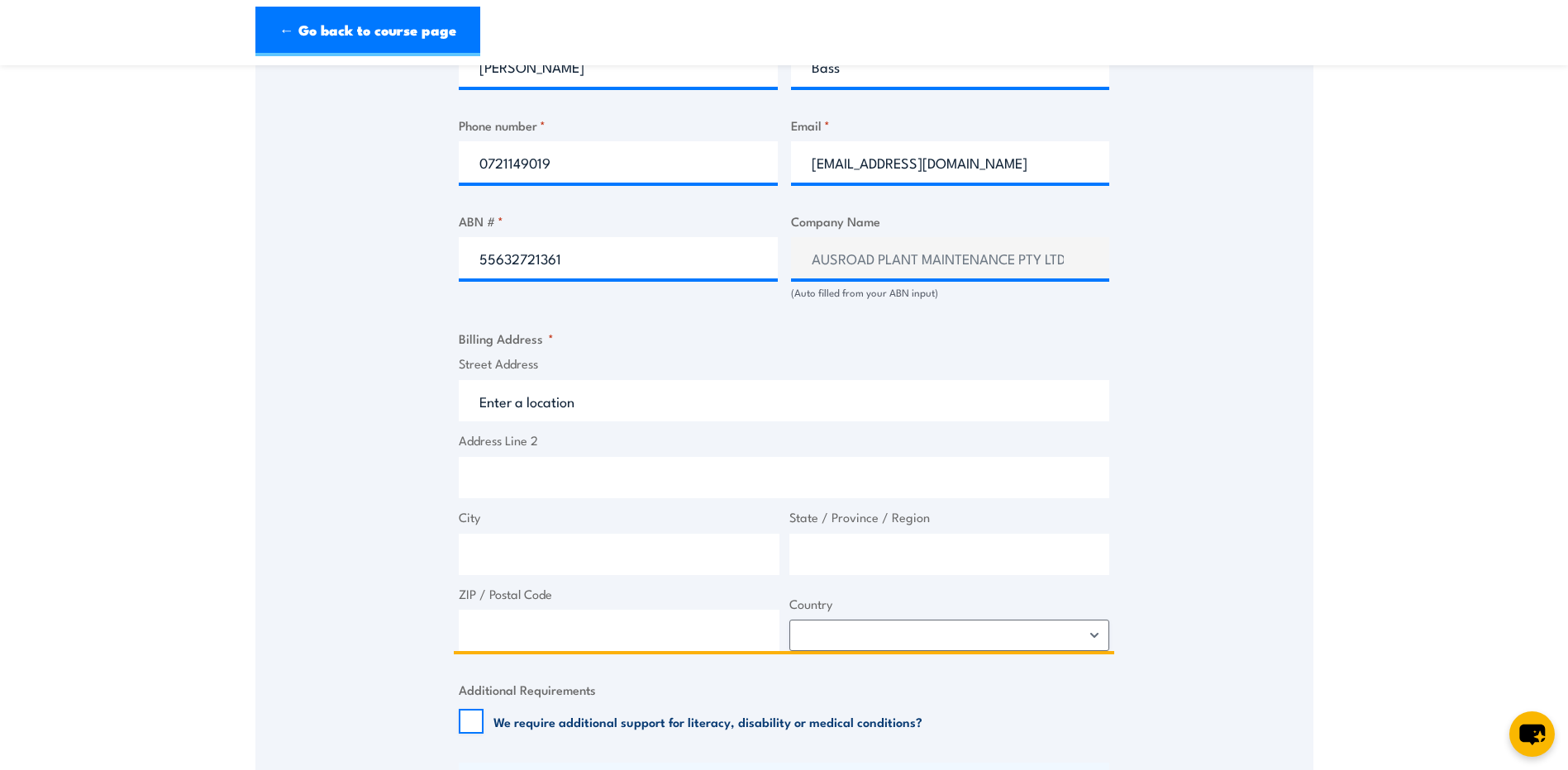
click at [562, 420] on input "Street Address" at bounding box center [784, 400] width 651 height 41
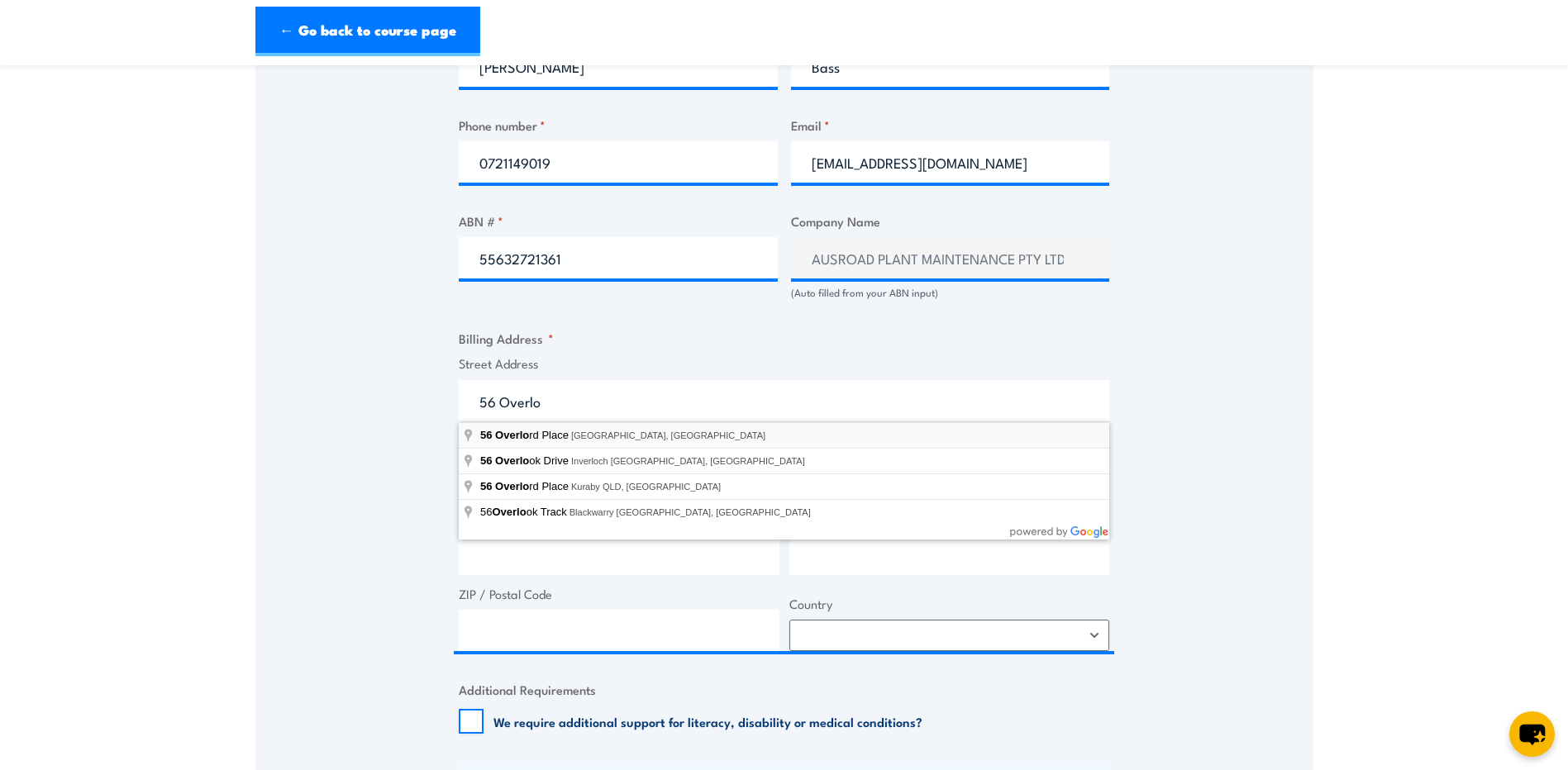
type input "56 Overlord Place, Acacia Ridge QLD, Australia"
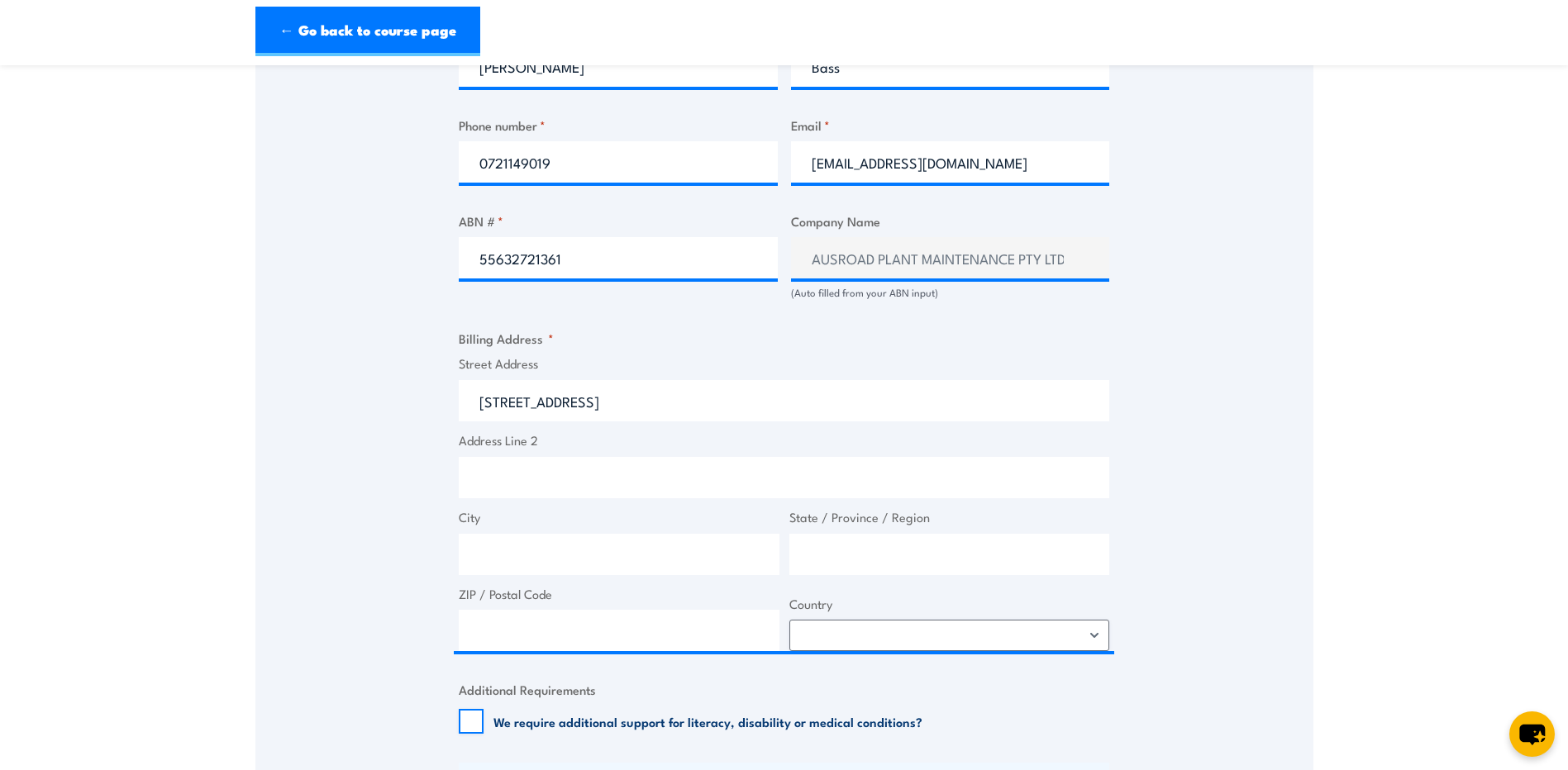
type input "56 Overlord Pl"
type input "Acacia Ridge"
type input "Queensland"
type input "4110"
select select "Australia"
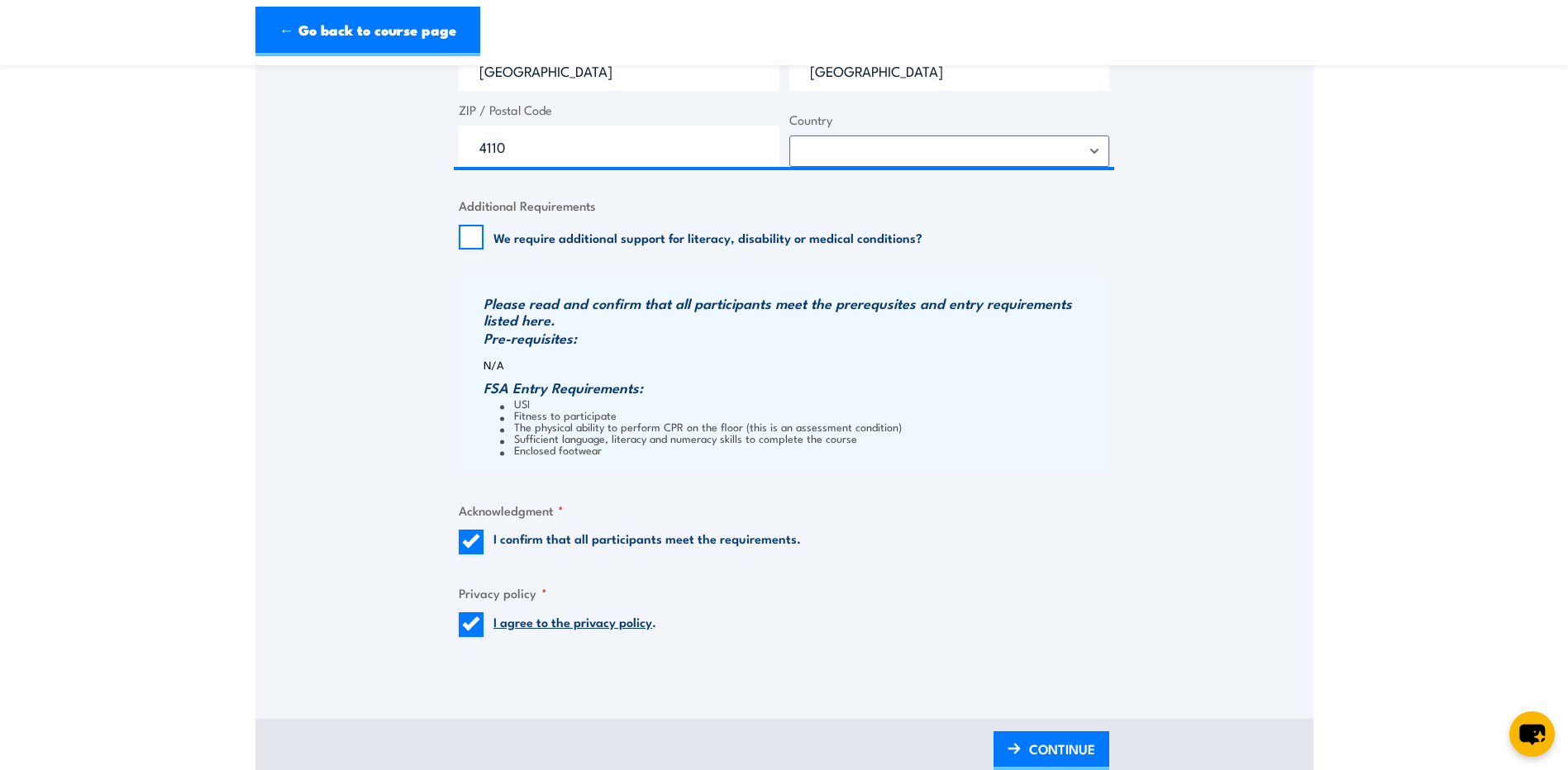
scroll to position [1404, 0]
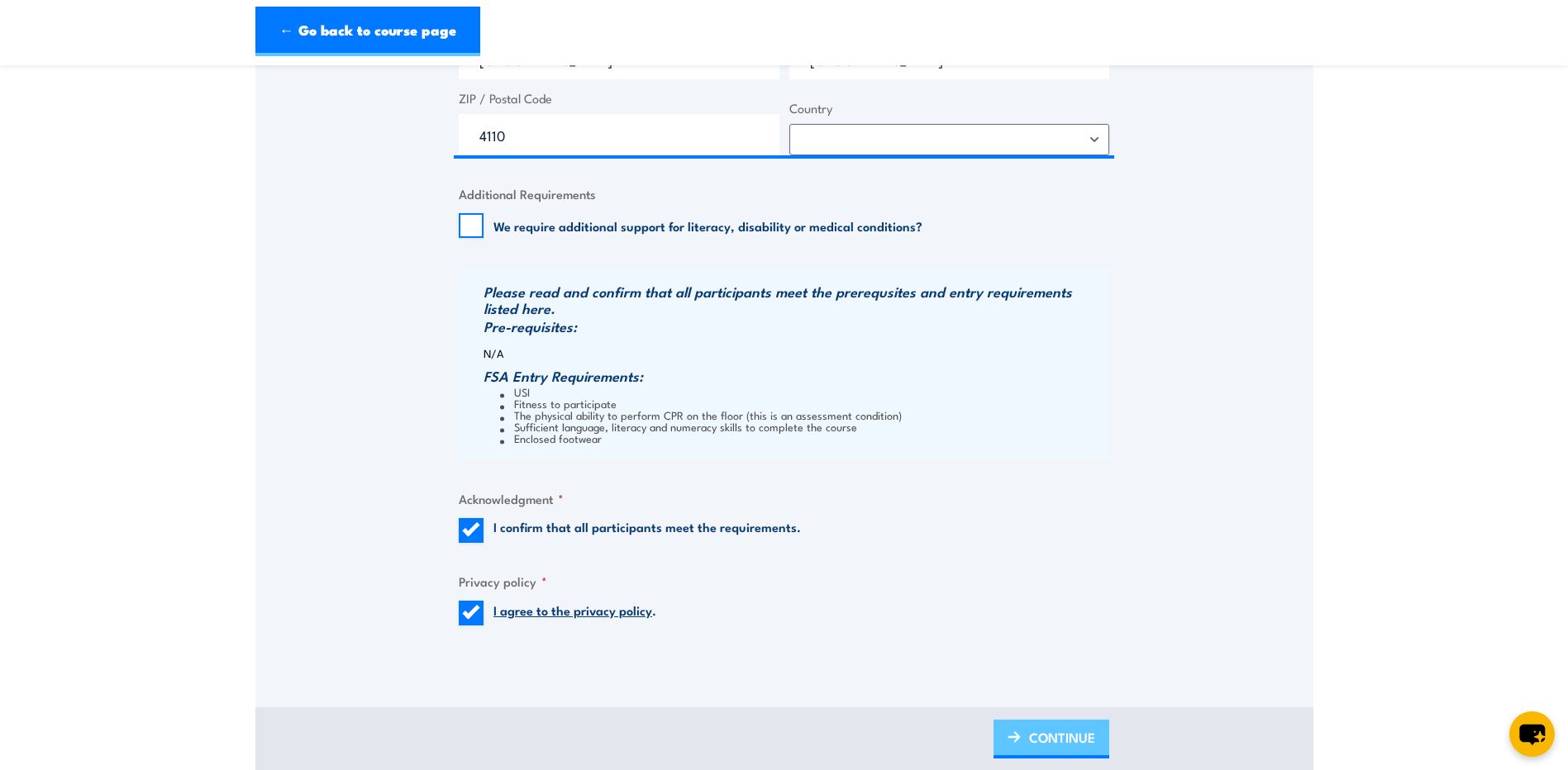
click at [1048, 732] on span "CONTINUE" at bounding box center [1062, 737] width 66 height 44
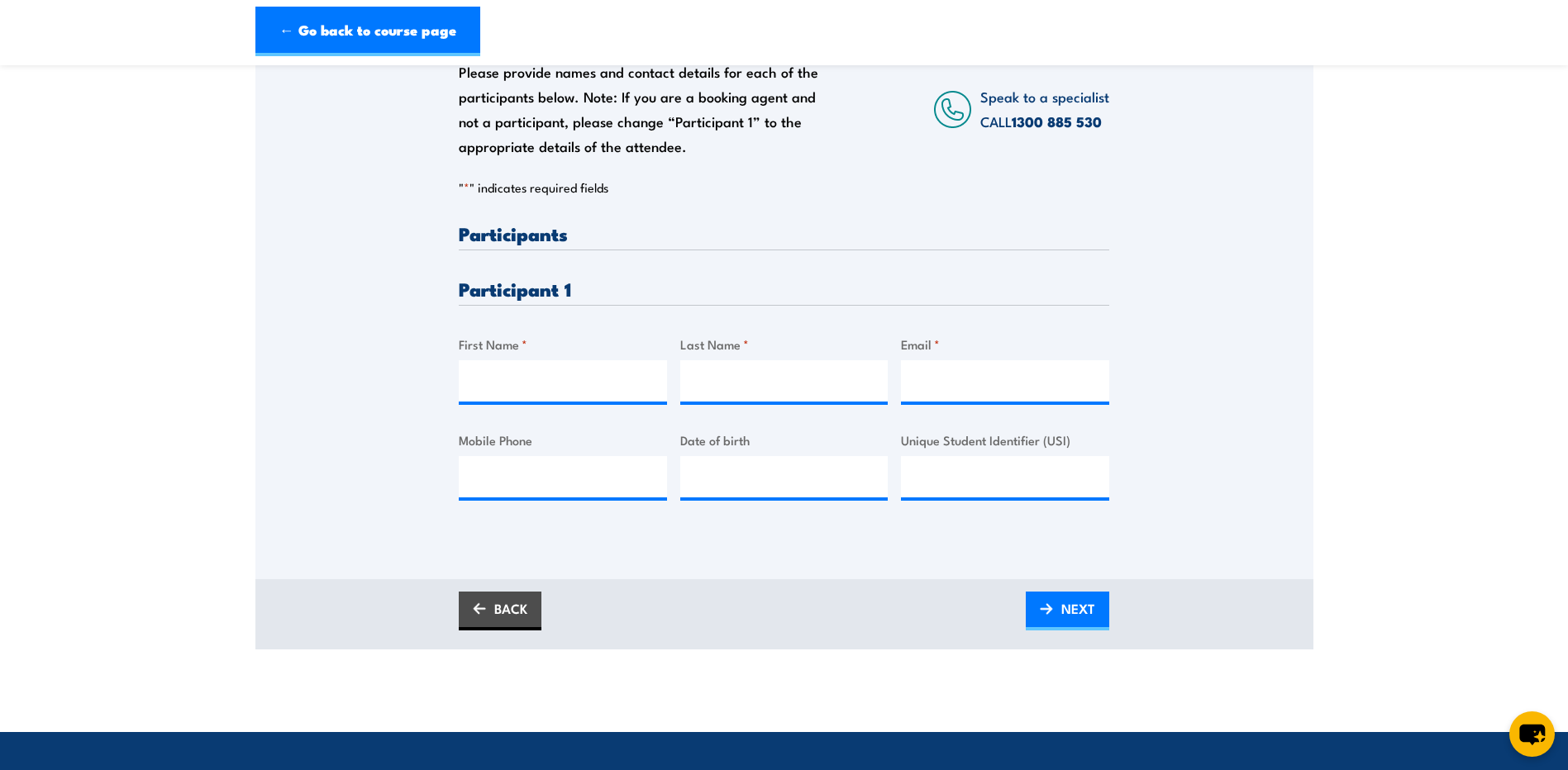
scroll to position [248, 0]
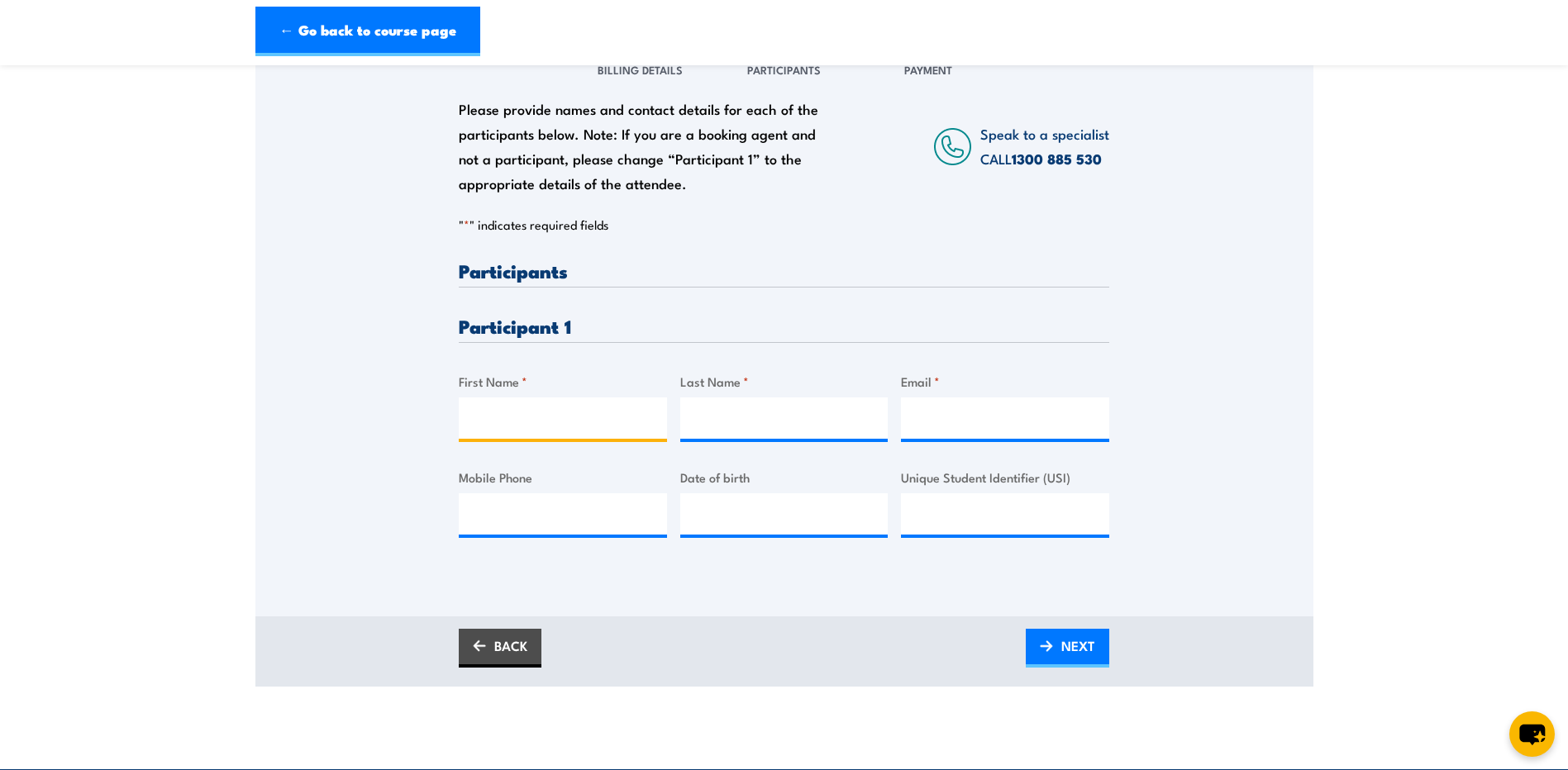
click at [631, 431] on input "First Name *" at bounding box center [563, 418] width 209 height 41
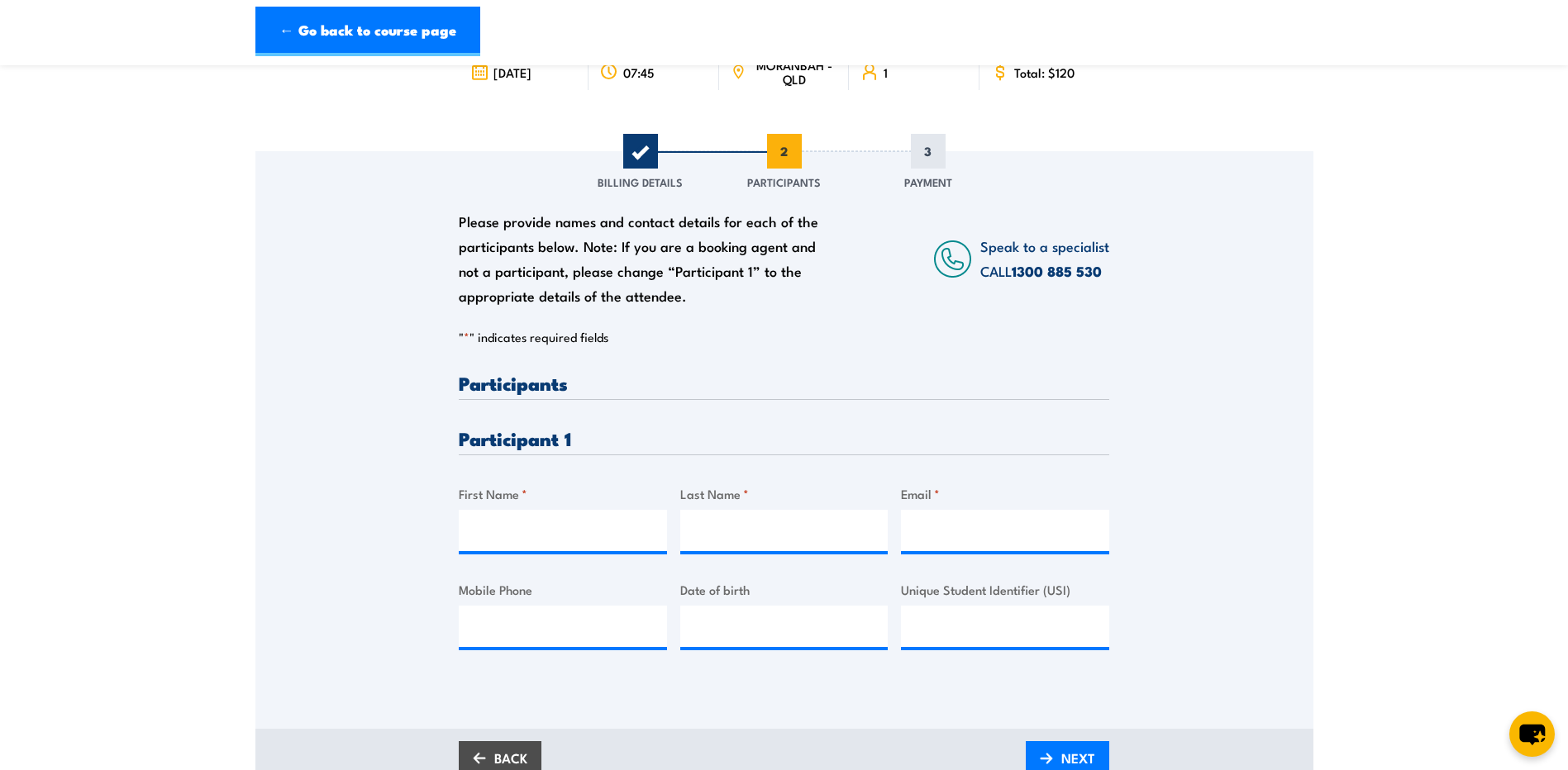
scroll to position [165, 0]
